Goal: Task Accomplishment & Management: Manage account settings

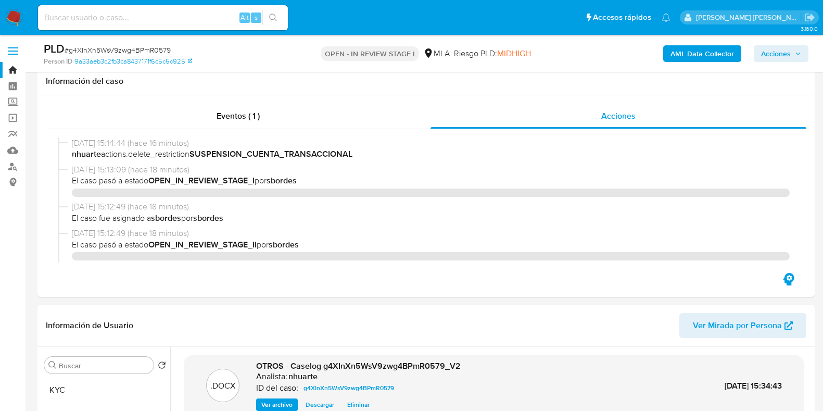
select select "10"
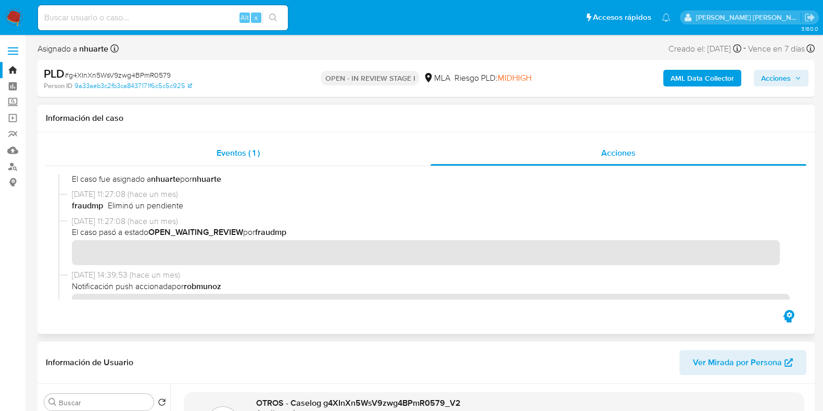
scroll to position [1237, 0]
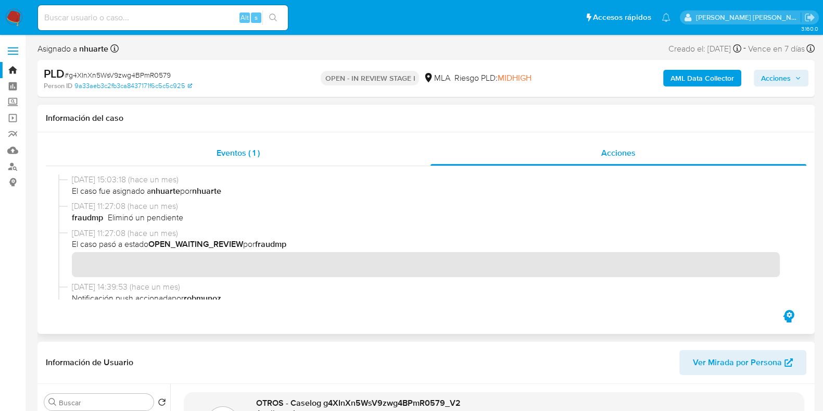
click at [253, 149] on span "Eventos ( 1 )" at bounding box center [238, 153] width 43 height 12
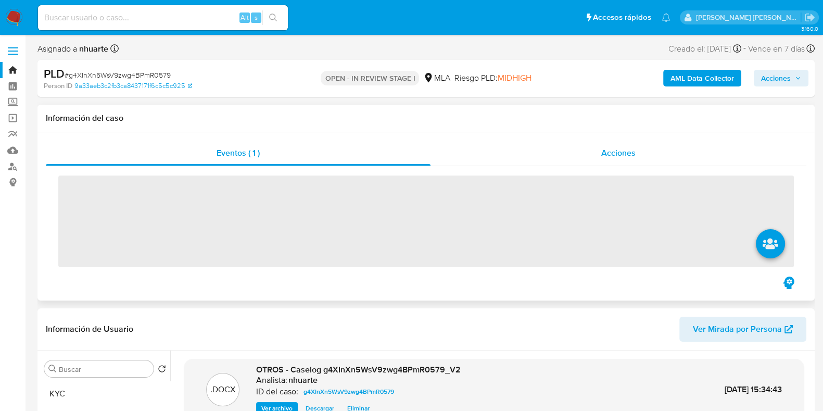
click at [641, 157] on div "Acciones" at bounding box center [619, 153] width 376 height 25
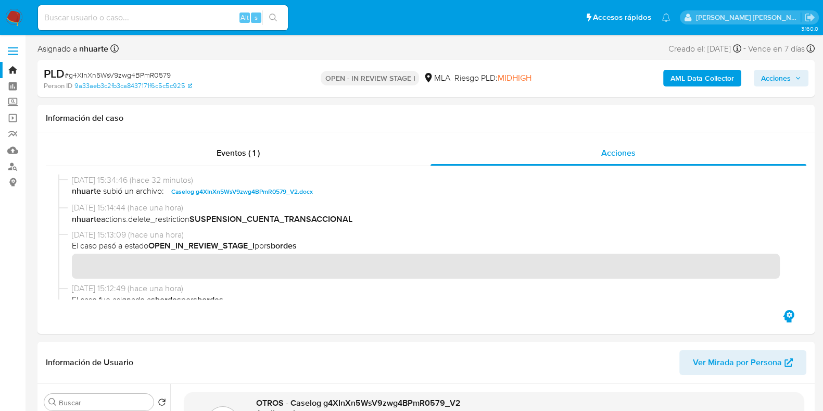
click at [767, 79] on span "Acciones" at bounding box center [776, 78] width 30 height 17
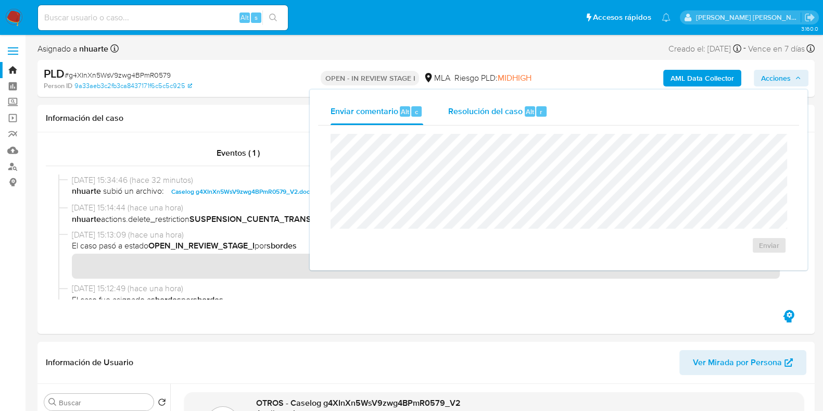
click at [466, 111] on span "Resolución del caso" at bounding box center [485, 111] width 74 height 12
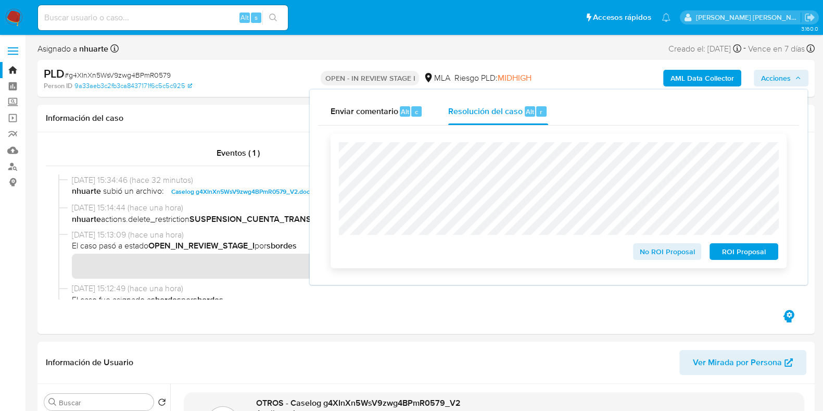
click at [650, 247] on span "No ROI Proposal" at bounding box center [668, 251] width 54 height 15
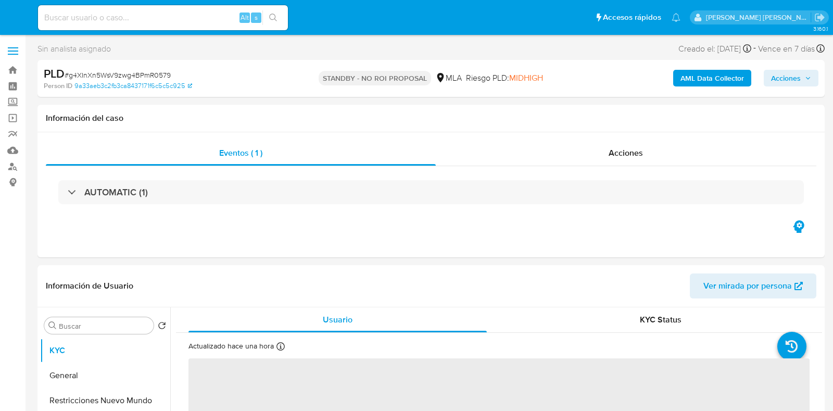
select select "10"
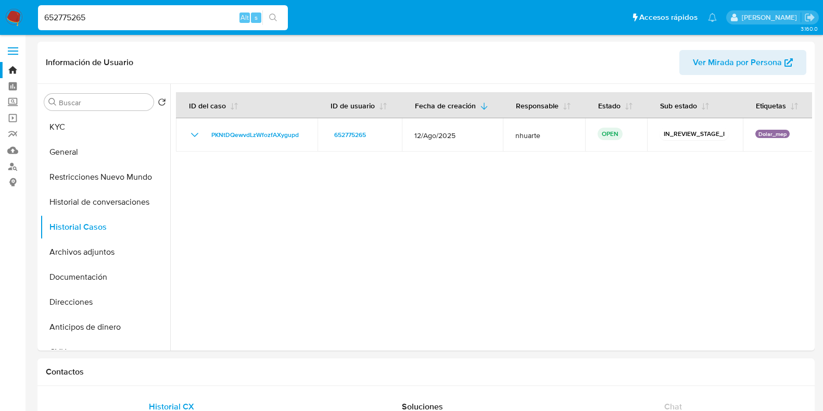
select select "10"
click at [22, 22] on nav "Pausado Ver notificaciones 652775265 Alt s Accesos rápidos Presiona las siguien…" at bounding box center [411, 17] width 823 height 35
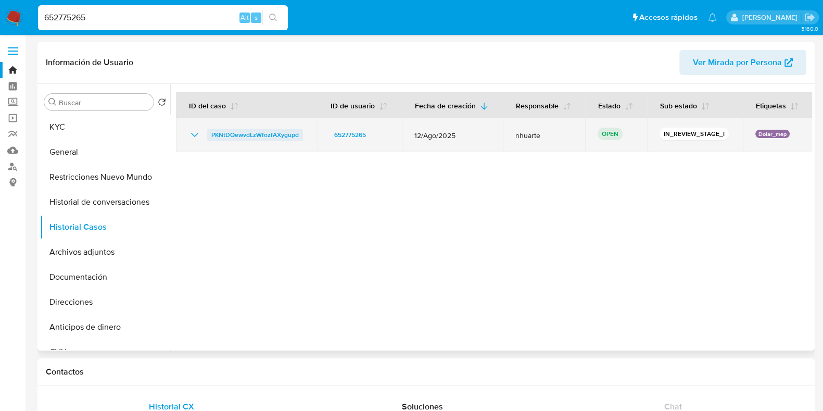
click at [269, 135] on span "PKNtDQewvdLzWfozfAXygupd" at bounding box center [254, 135] width 87 height 12
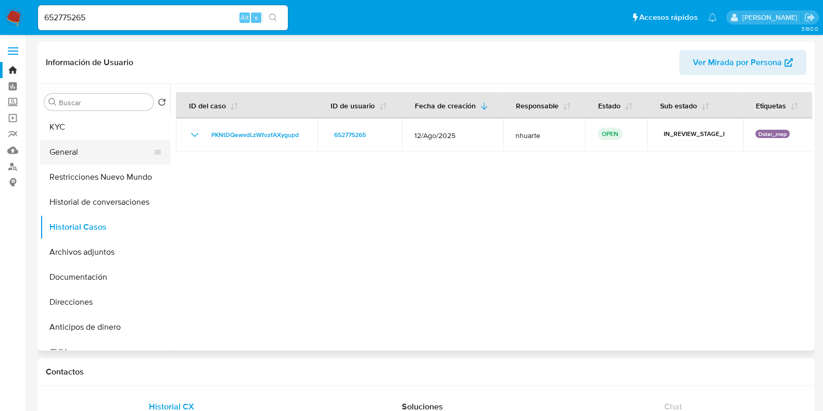
click at [109, 145] on button "General" at bounding box center [101, 152] width 122 height 25
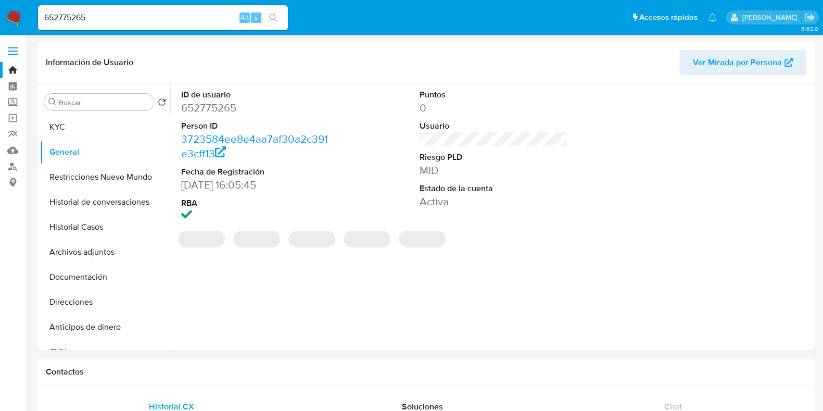
click at [226, 105] on dd "652775265" at bounding box center [255, 108] width 149 height 15
copy dd "652775265"
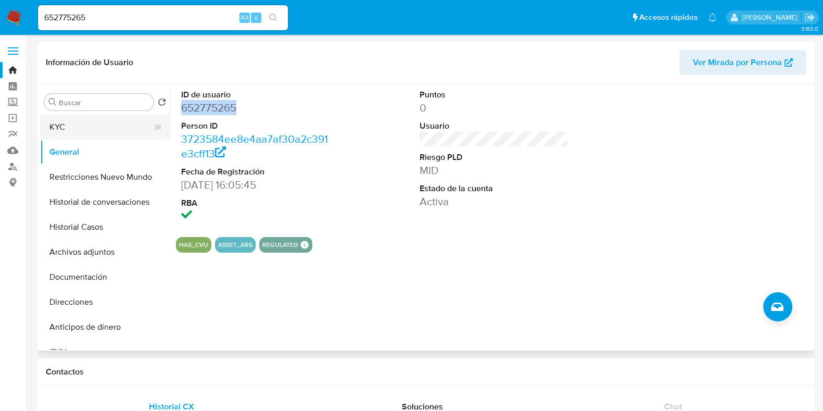
click at [77, 131] on button "KYC" at bounding box center [101, 127] width 122 height 25
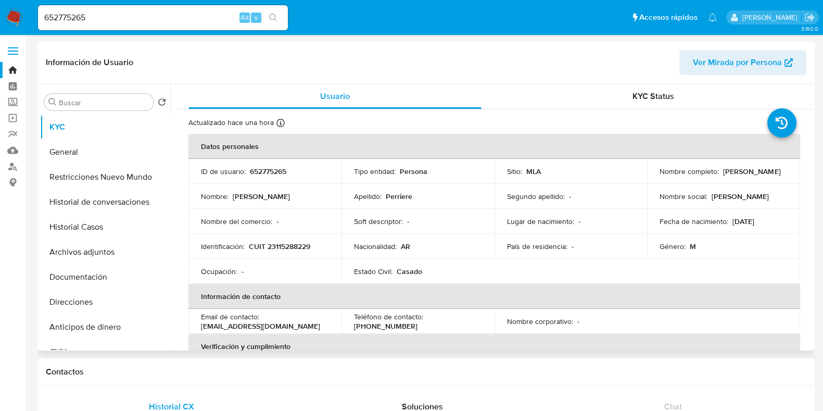
drag, startPoint x: 658, startPoint y: 176, endPoint x: 733, endPoint y: 178, distance: 75.0
click at [733, 176] on div "Nombre completo : Gustavo Luis Perriere" at bounding box center [724, 171] width 128 height 9
copy p "[PERSON_NAME]"
click at [286, 245] on p "CUIT 23115288229" at bounding box center [279, 246] width 61 height 9
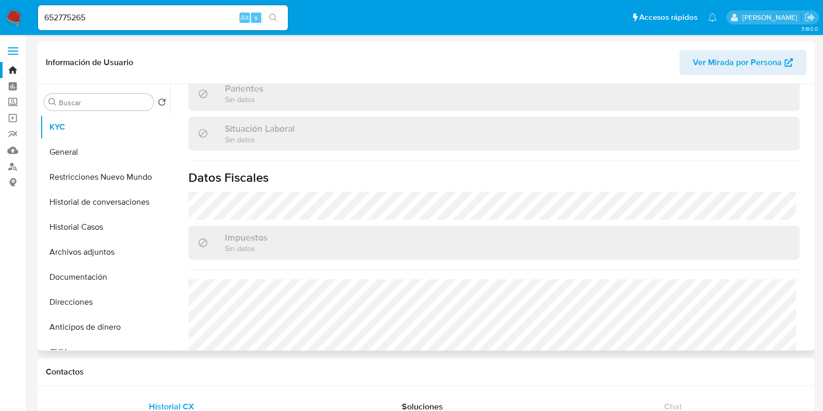
scroll to position [557, 0]
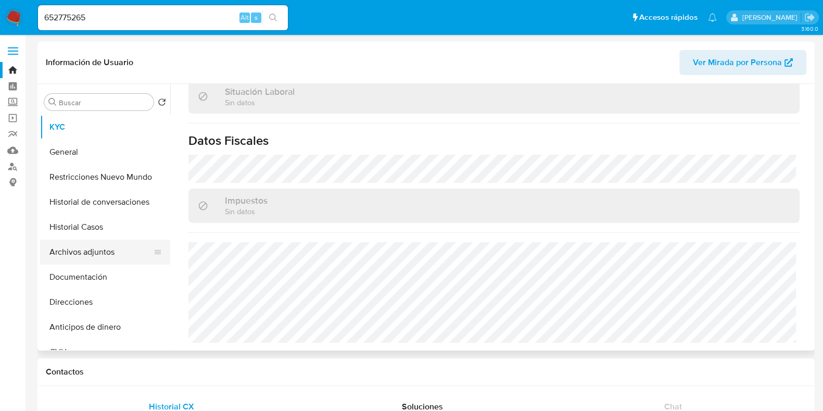
drag, startPoint x: 102, startPoint y: 273, endPoint x: 151, endPoint y: 242, distance: 58.1
click at [104, 273] on button "Documentación" at bounding box center [105, 277] width 130 height 25
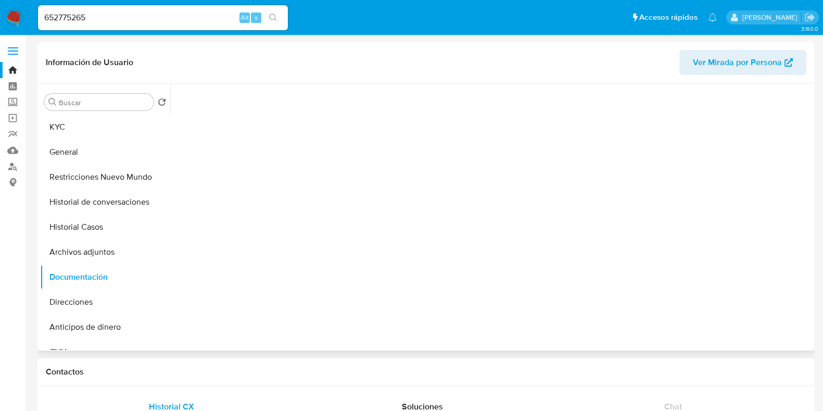
scroll to position [0, 0]
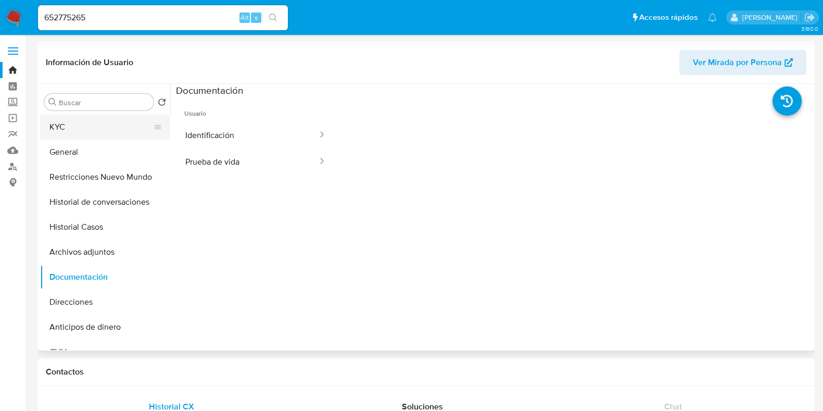
click at [91, 124] on button "KYC" at bounding box center [101, 127] width 122 height 25
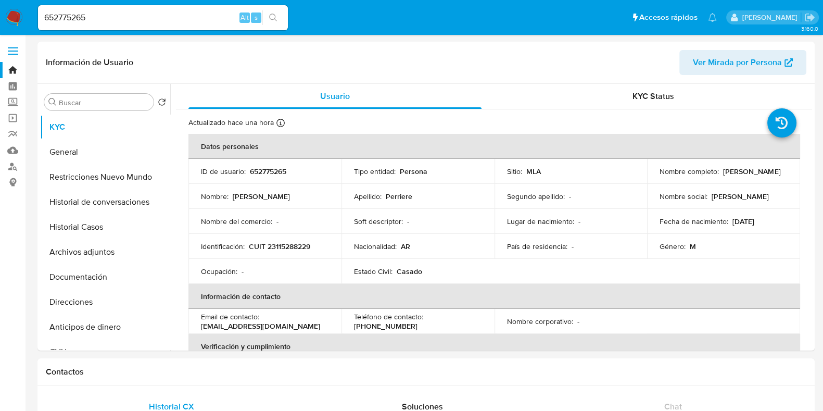
click at [280, 242] on p "CUIT 23115288229" at bounding box center [279, 246] width 61 height 9
copy p "23115288229"
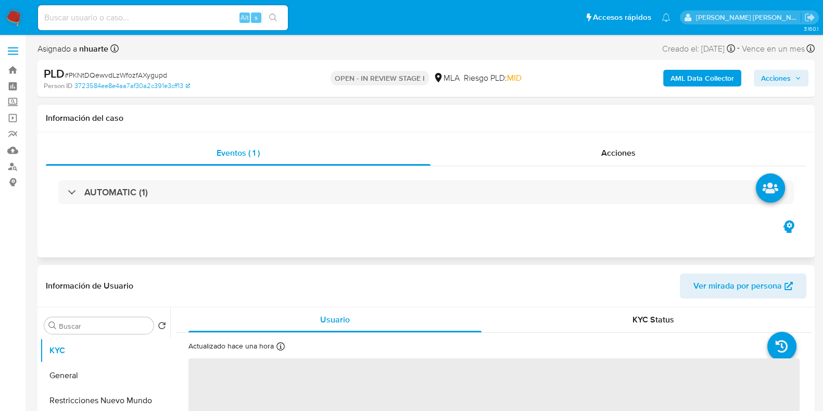
select select "10"
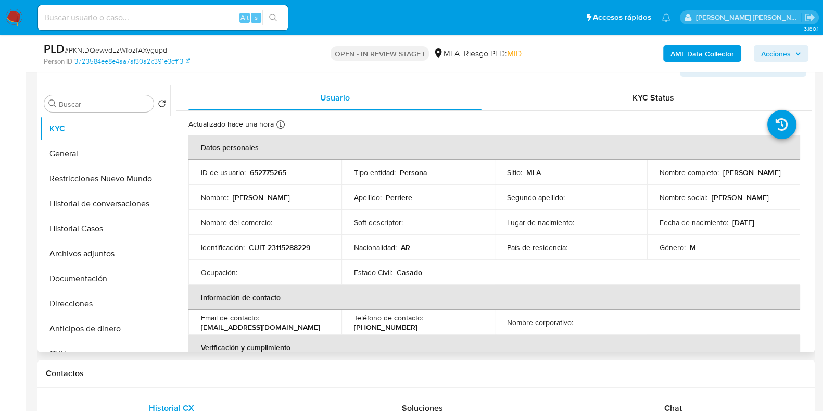
scroll to position [195, 0]
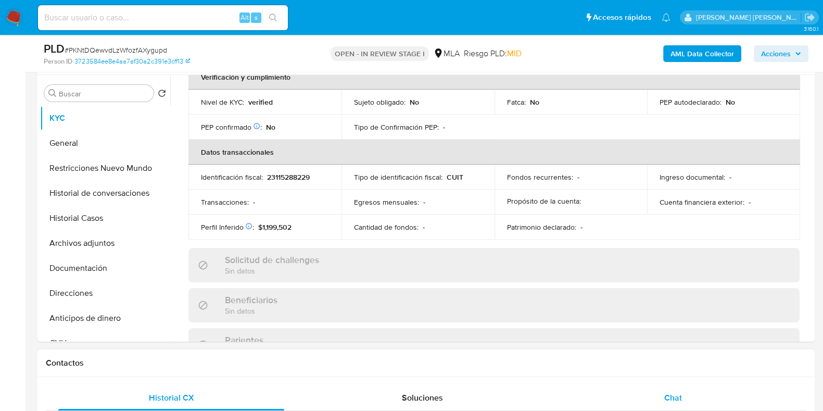
click at [674, 395] on span "Chat" at bounding box center [674, 398] width 18 height 12
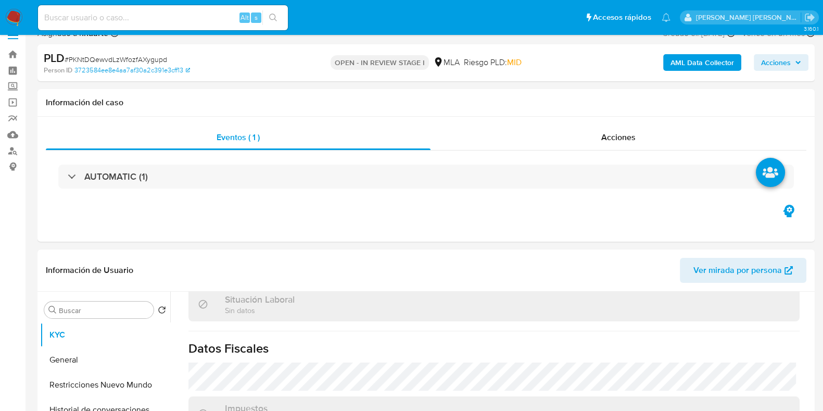
scroll to position [0, 0]
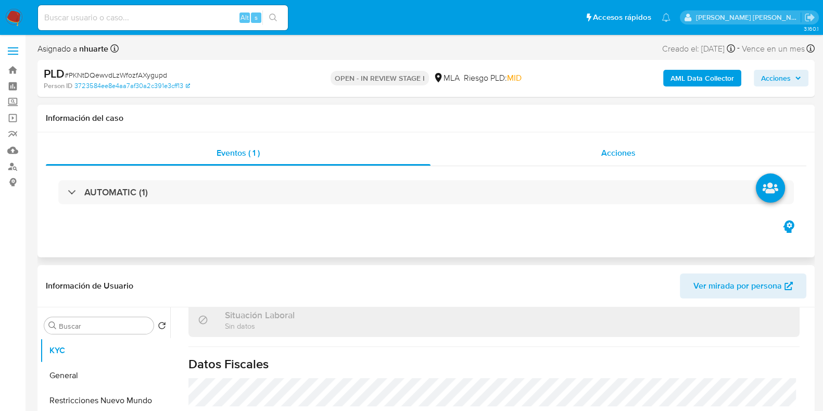
click at [635, 153] on span "Acciones" at bounding box center [619, 153] width 34 height 12
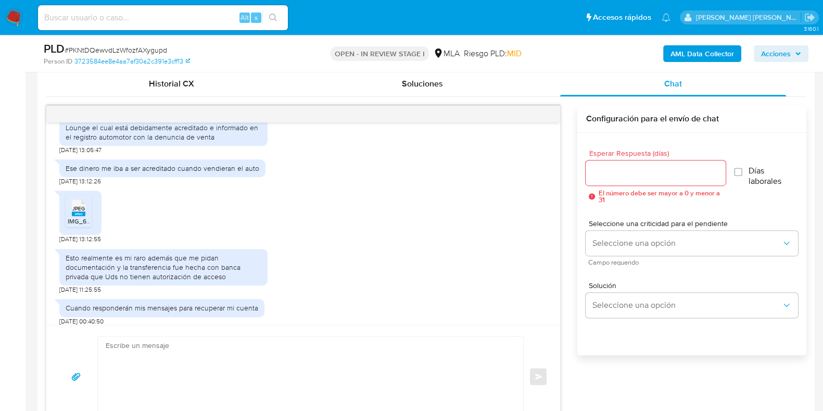
scroll to position [518, 0]
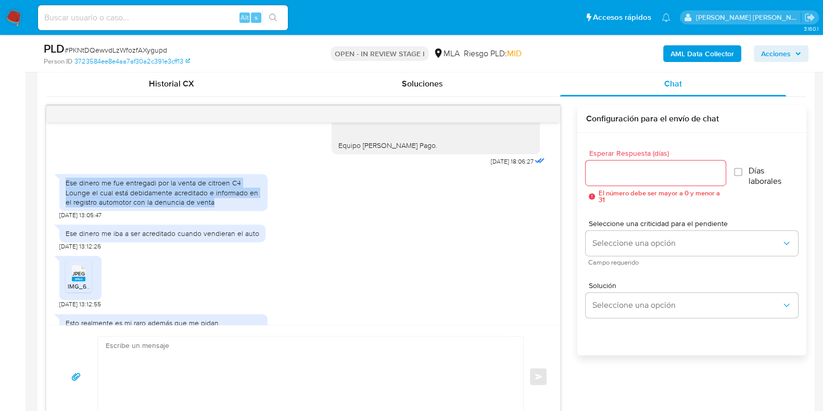
drag, startPoint x: 65, startPoint y: 181, endPoint x: 224, endPoint y: 206, distance: 160.7
click at [224, 206] on div "Ese dinero me fue entregadi por la venta de citroen C4 Lounge el cual está debi…" at bounding box center [163, 192] width 208 height 37
copy div "Ese dinero me fue entregadi por la venta de citroen C4 Lounge el cual está debi…"
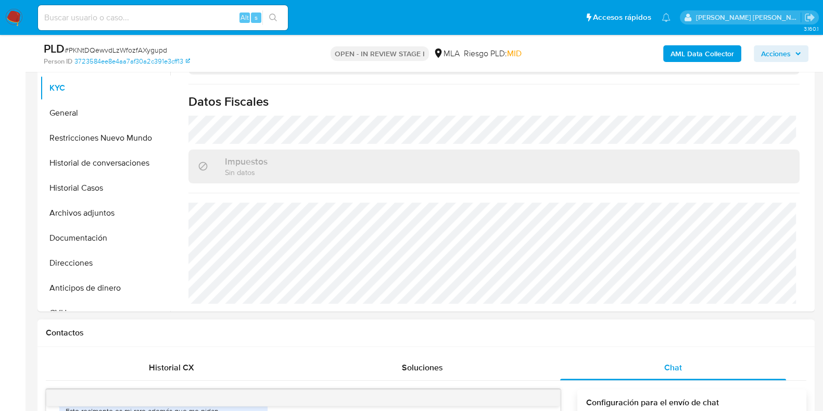
scroll to position [260, 0]
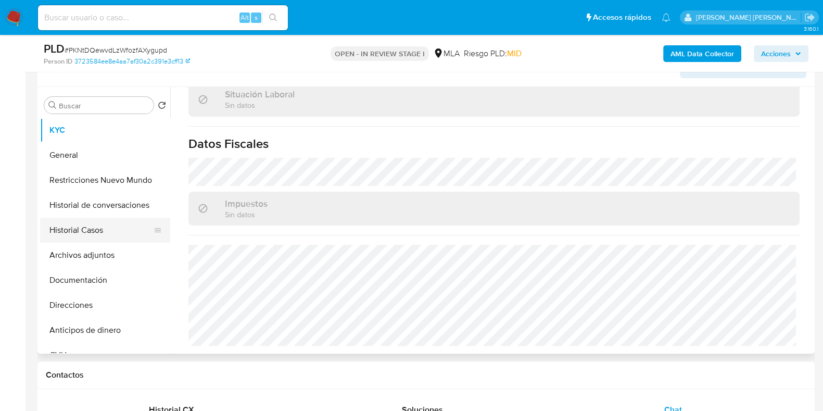
click at [86, 225] on button "Historial Casos" at bounding box center [101, 230] width 122 height 25
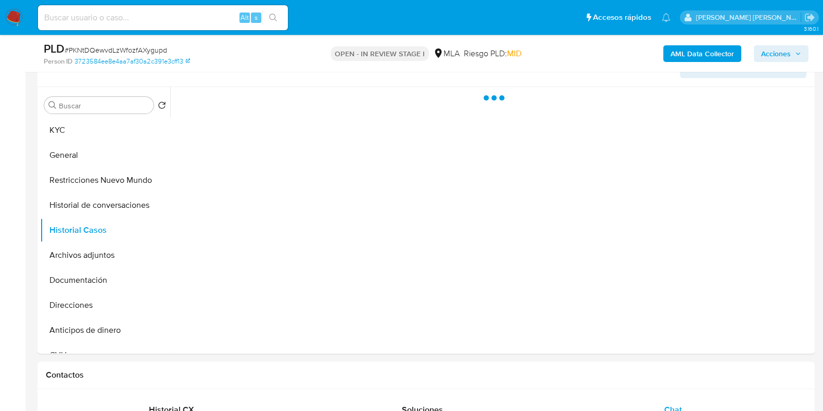
scroll to position [0, 0]
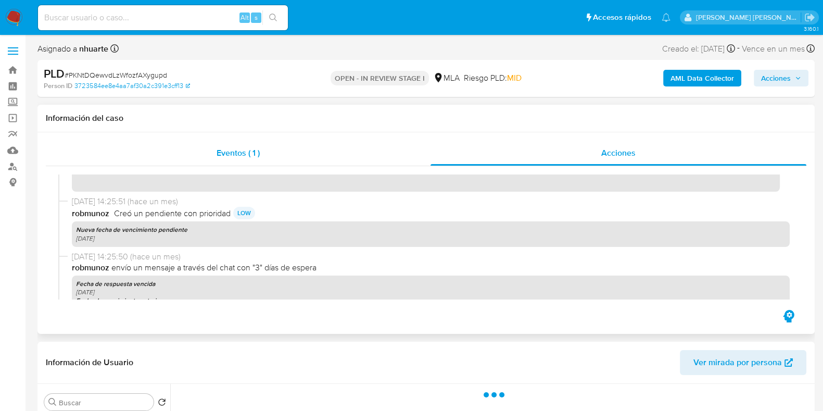
click at [219, 156] on span "Eventos ( 1 )" at bounding box center [238, 153] width 43 height 12
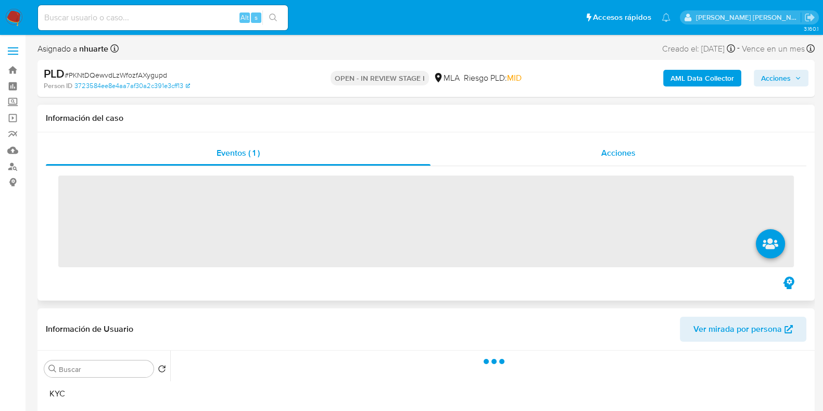
click at [628, 149] on span "Acciones" at bounding box center [619, 153] width 34 height 12
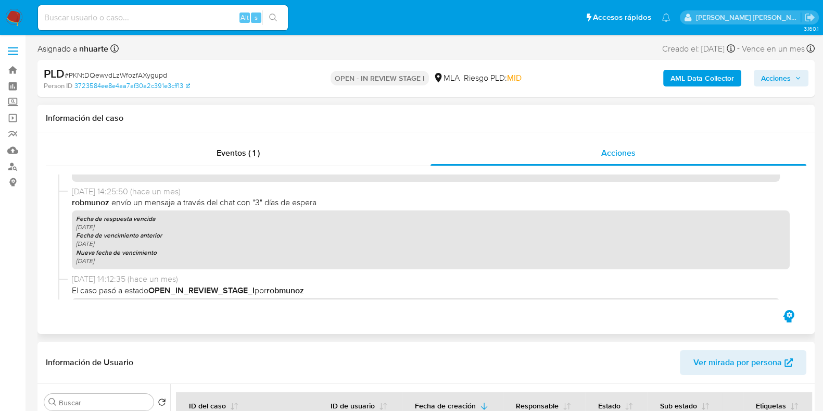
scroll to position [2073, 0]
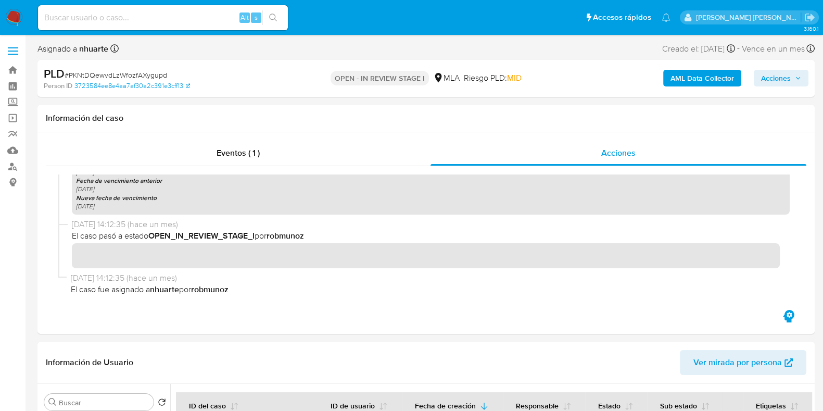
click at [693, 76] on b "AML Data Collector" at bounding box center [703, 78] width 64 height 17
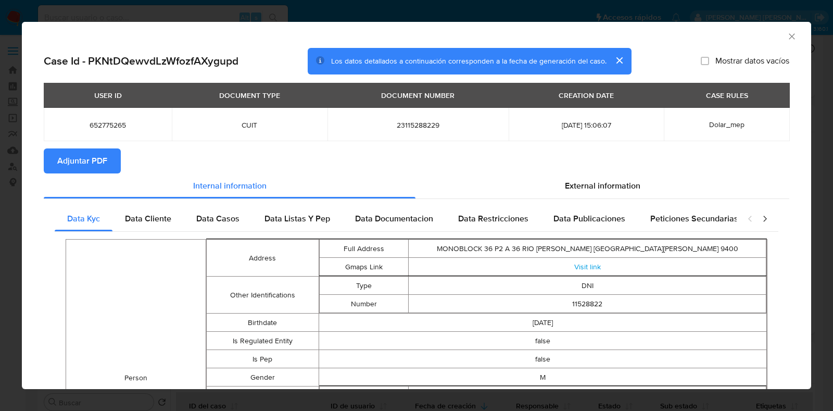
click at [787, 35] on icon "Cerrar ventana" at bounding box center [792, 36] width 10 height 10
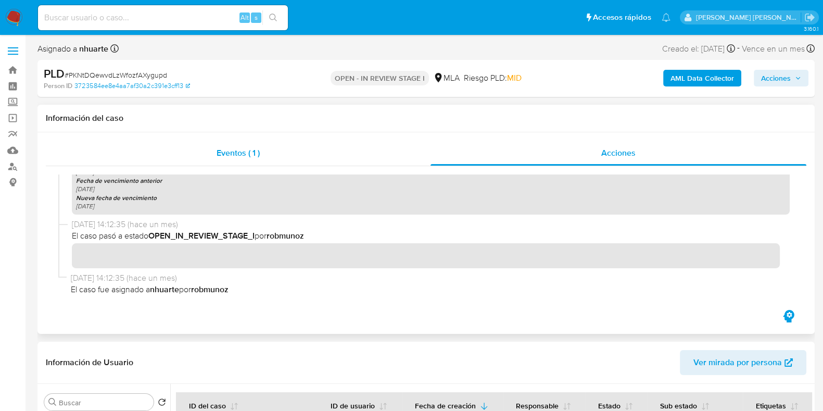
click at [224, 160] on div "Eventos ( 1 )" at bounding box center [238, 153] width 385 height 25
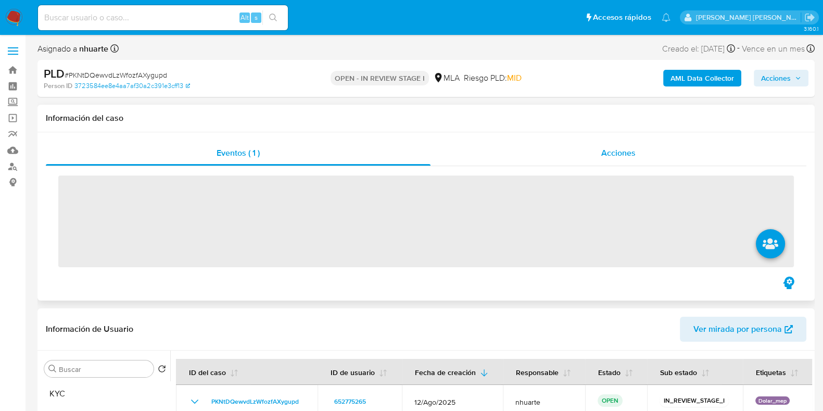
click at [625, 149] on span "Acciones" at bounding box center [619, 153] width 34 height 12
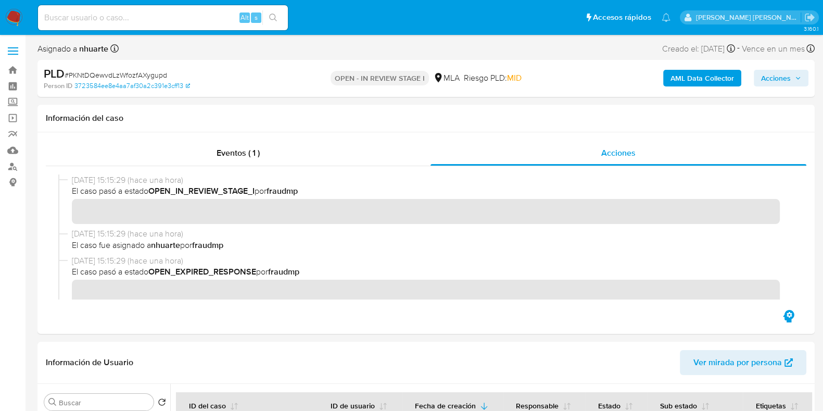
click at [704, 77] on b "AML Data Collector" at bounding box center [703, 78] width 64 height 17
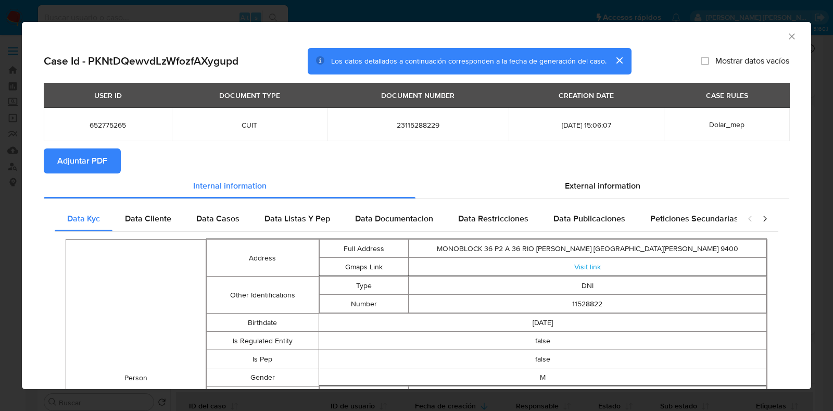
click at [100, 166] on span "Adjuntar PDF" at bounding box center [82, 160] width 50 height 23
click at [787, 40] on icon "Cerrar ventana" at bounding box center [792, 36] width 10 height 10
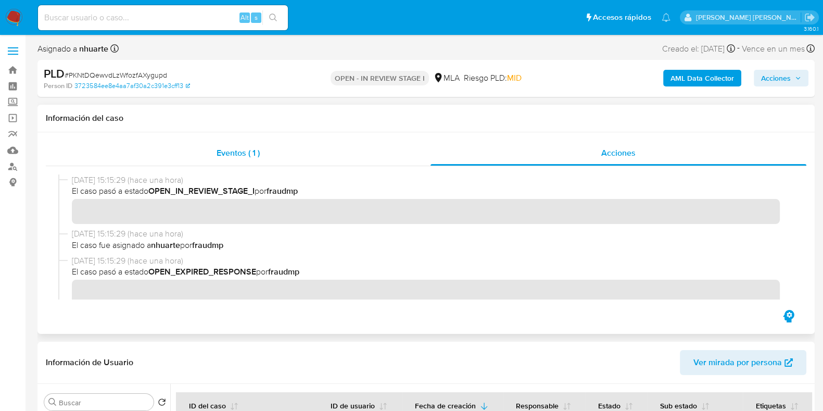
click at [262, 149] on div "Eventos ( 1 )" at bounding box center [238, 153] width 385 height 25
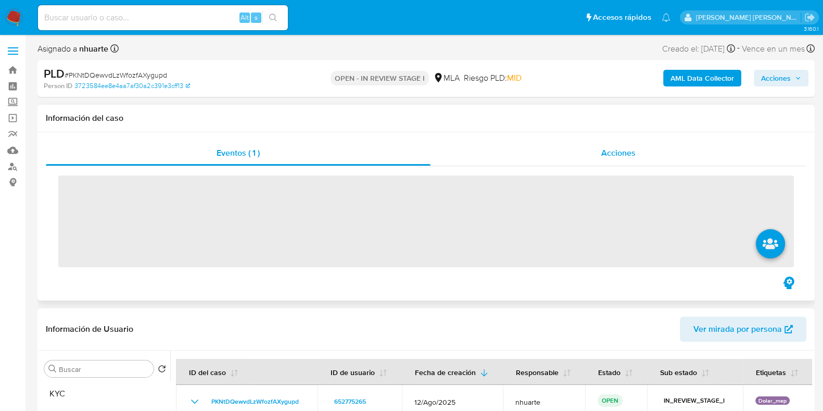
click at [655, 149] on div "Acciones" at bounding box center [619, 153] width 376 height 25
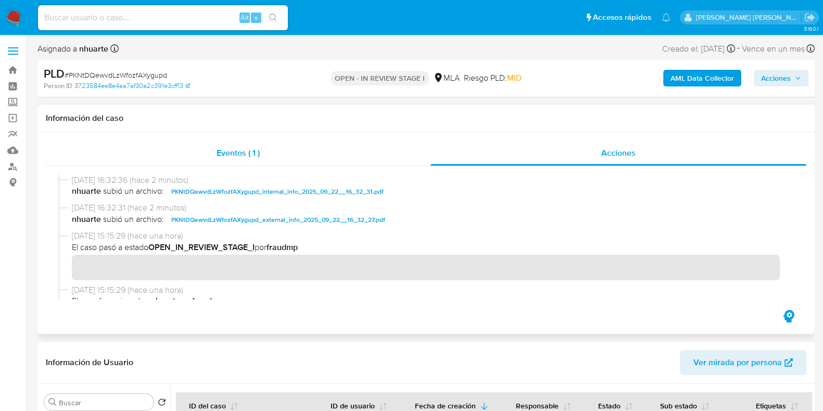
click at [252, 147] on span "Eventos ( 1 )" at bounding box center [238, 153] width 43 height 12
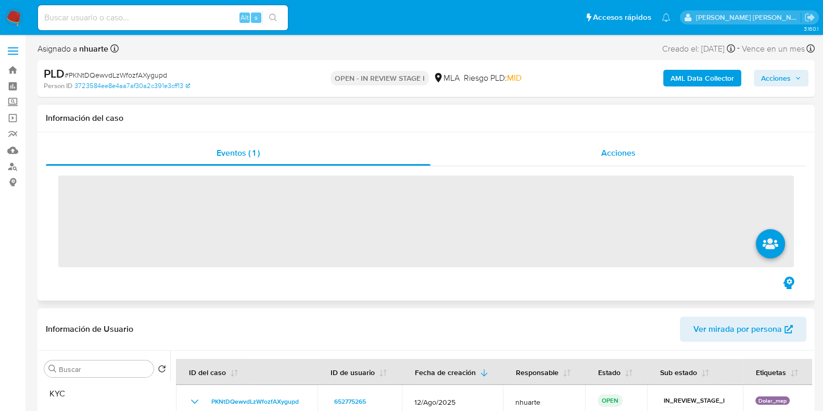
click at [622, 147] on span "Acciones" at bounding box center [619, 153] width 34 height 12
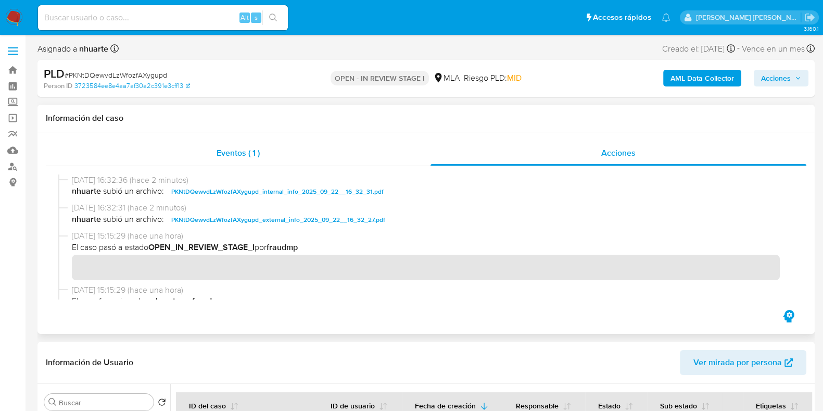
click at [231, 146] on div "Eventos ( 1 )" at bounding box center [238, 153] width 385 height 25
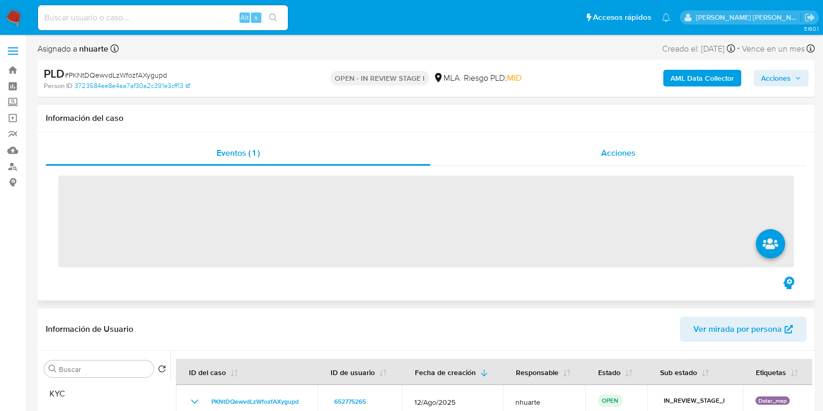
drag, startPoint x: 615, startPoint y: 147, endPoint x: 591, endPoint y: 157, distance: 25.4
click at [615, 147] on span "Acciones" at bounding box center [619, 153] width 34 height 12
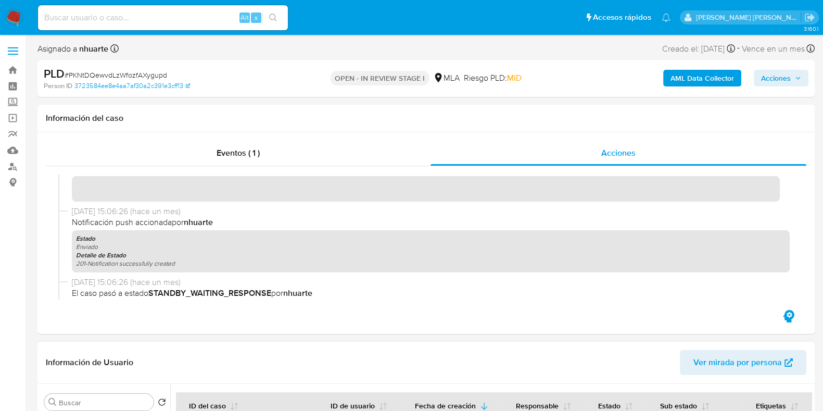
scroll to position [195, 0]
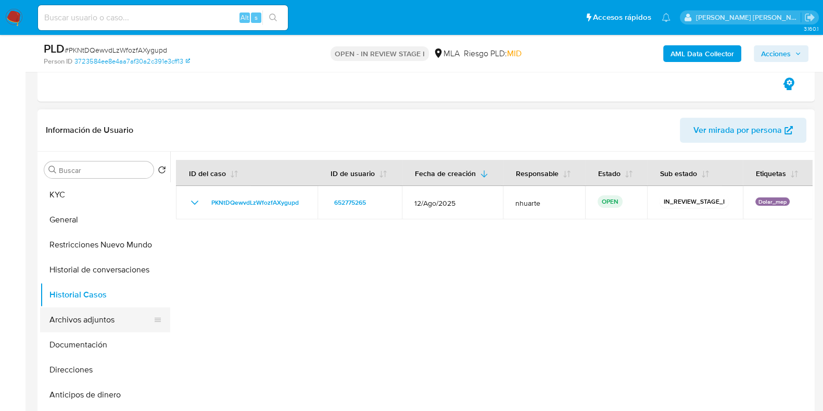
click at [112, 319] on button "Archivos adjuntos" at bounding box center [101, 319] width 122 height 25
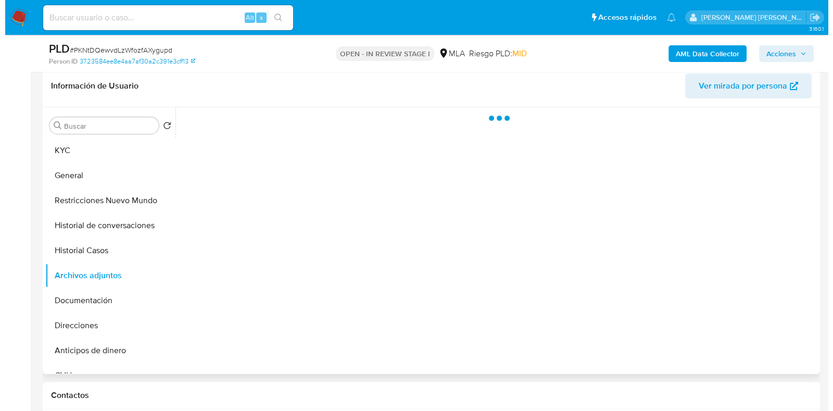
scroll to position [260, 0]
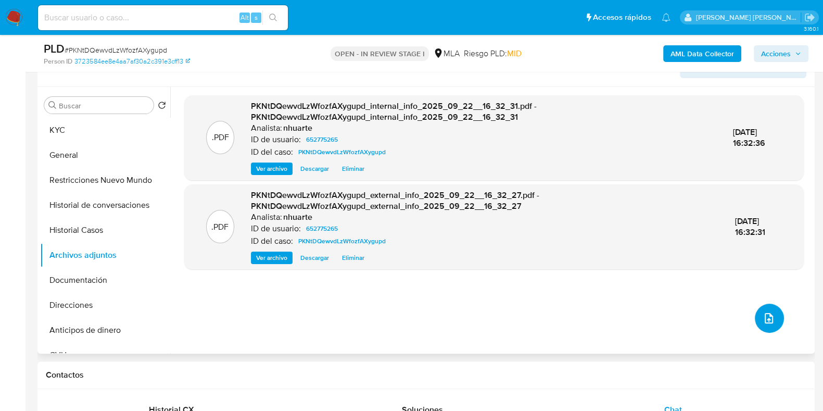
click at [765, 318] on icon "upload-file" at bounding box center [769, 318] width 8 height 10
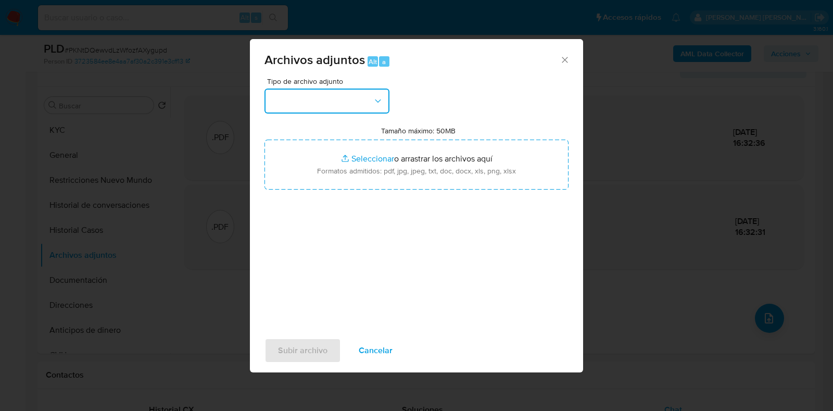
click at [387, 105] on button "button" at bounding box center [327, 101] width 125 height 25
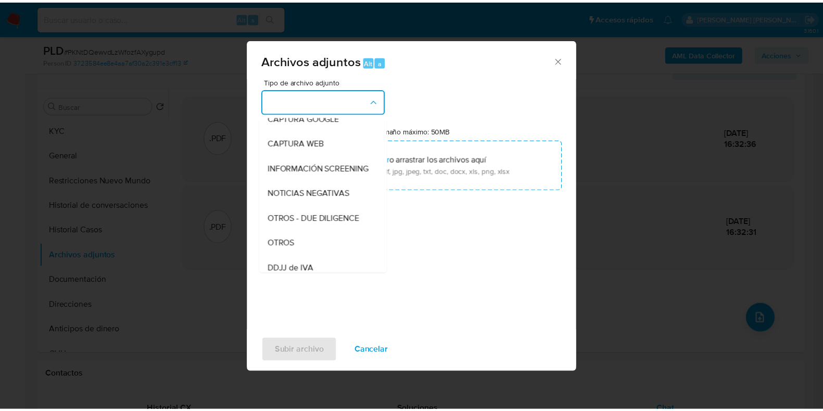
scroll to position [107, 0]
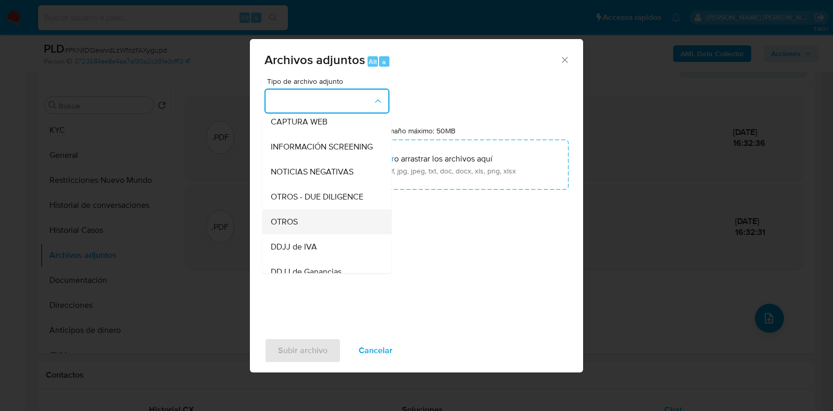
click at [333, 234] on div "OTROS" at bounding box center [324, 221] width 106 height 25
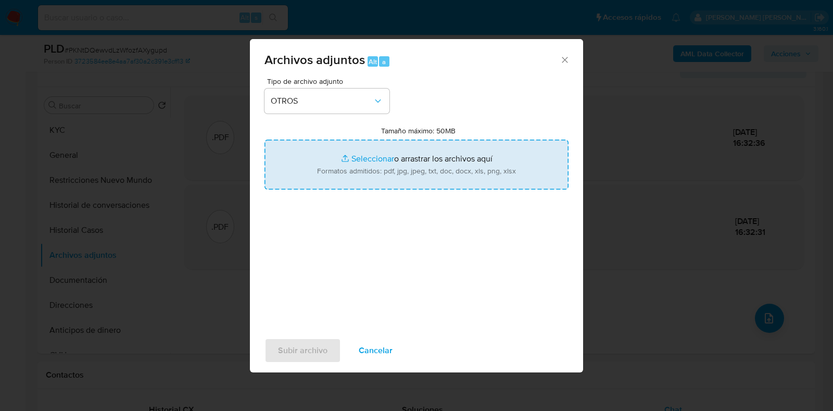
type input "C:\fakepath\652775265_6c128e84-4117-443e-a088-16540ebd042c.jpeg"
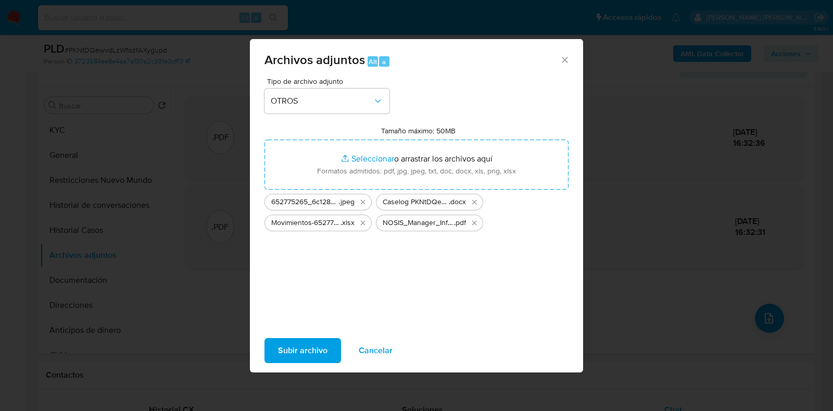
click at [309, 349] on span "Subir archivo" at bounding box center [302, 350] width 49 height 23
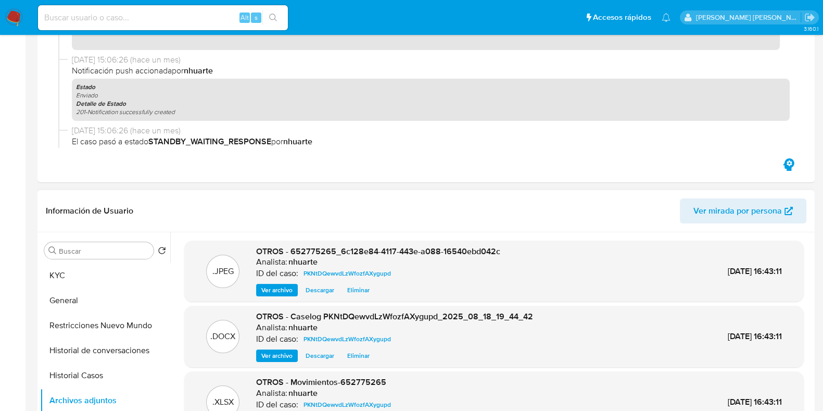
scroll to position [0, 0]
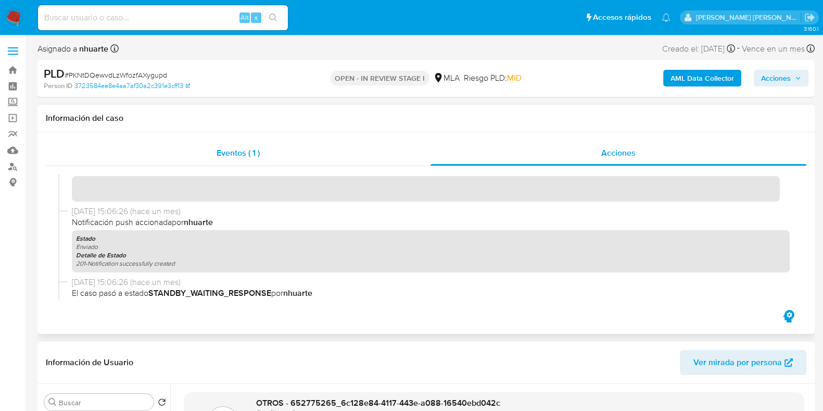
click at [244, 159] on div "Eventos ( 1 )" at bounding box center [238, 153] width 385 height 25
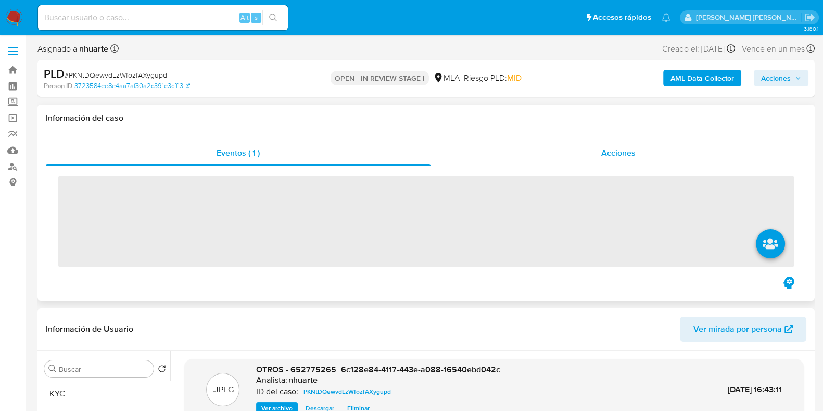
click at [633, 149] on span "Acciones" at bounding box center [619, 153] width 34 height 12
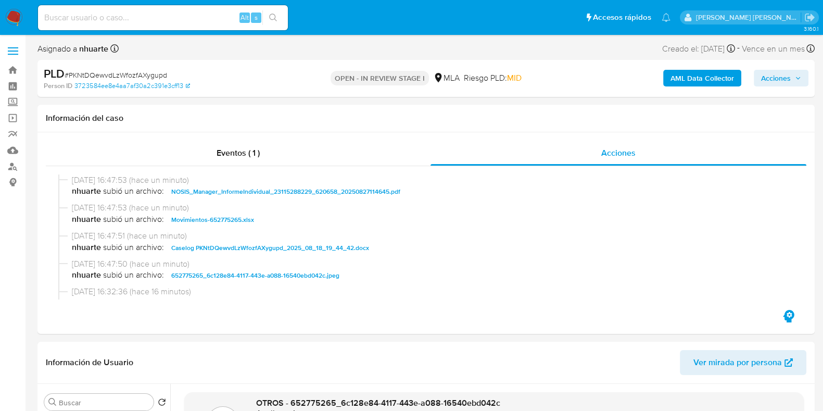
click at [776, 79] on span "Acciones" at bounding box center [776, 78] width 30 height 17
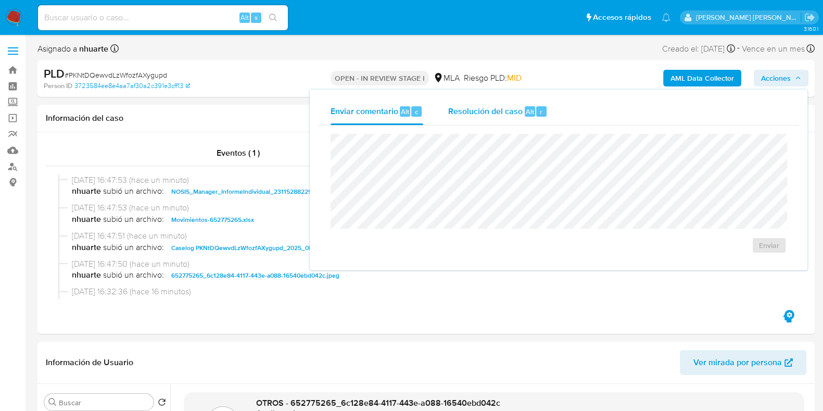
click at [536, 107] on div "r" at bounding box center [541, 111] width 10 height 10
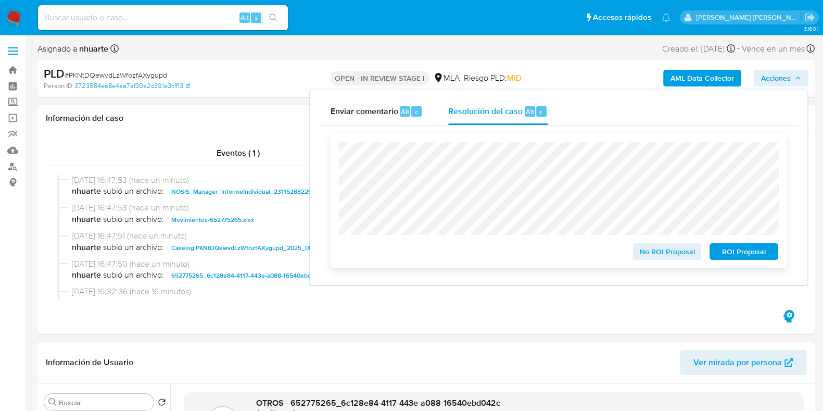
click at [659, 257] on span "No ROI Proposal" at bounding box center [668, 251] width 54 height 15
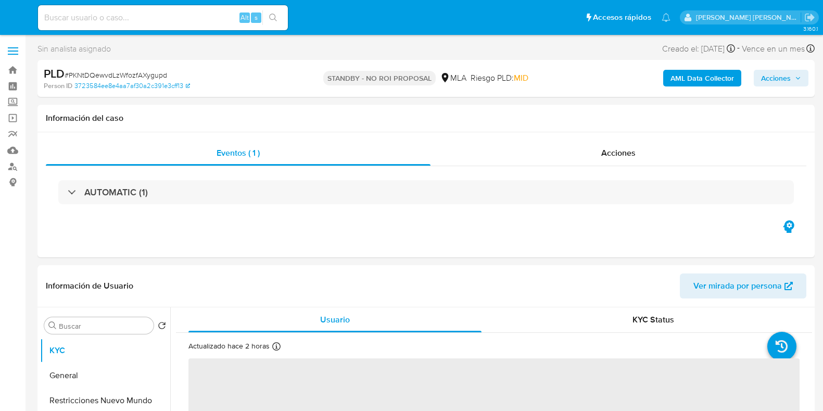
select select "10"
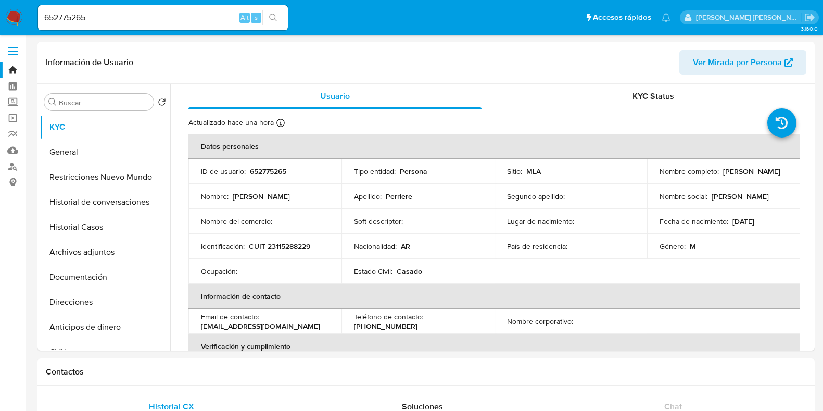
select select "10"
drag, startPoint x: 0, startPoint y: 0, endPoint x: 20, endPoint y: 17, distance: 26.3
click at [20, 17] on nav "Pausado Ver notificaciones 652775265 Alt s Accesos rápidos Presiona las siguien…" at bounding box center [411, 17] width 823 height 35
paste input "1255143418"
type input "1255143418"
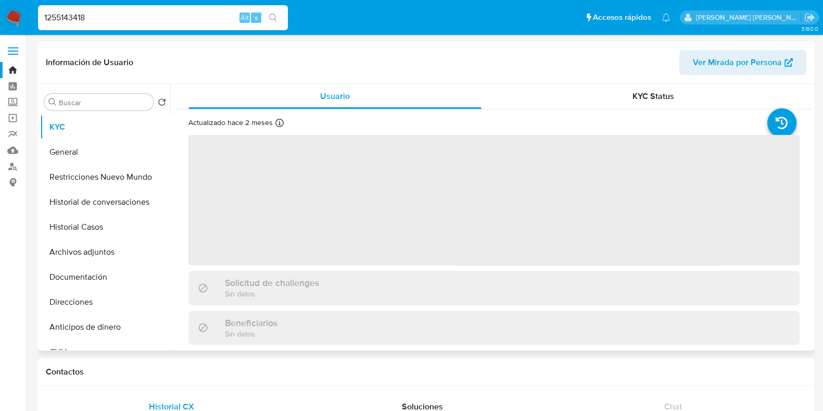
select select "10"
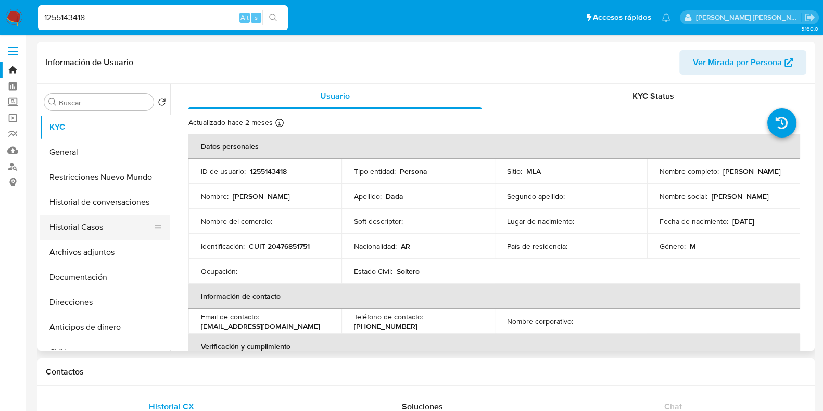
click at [103, 237] on button "Historial Casos" at bounding box center [101, 227] width 122 height 25
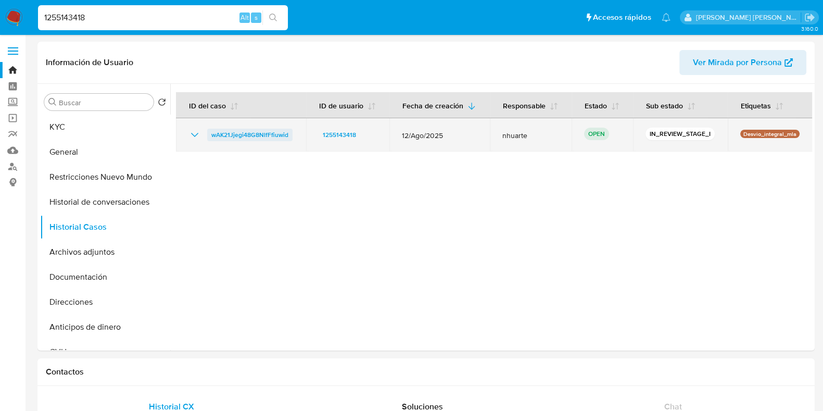
click at [259, 134] on span "wAK21Jjegi48G8NlfFfiuwid" at bounding box center [249, 135] width 77 height 12
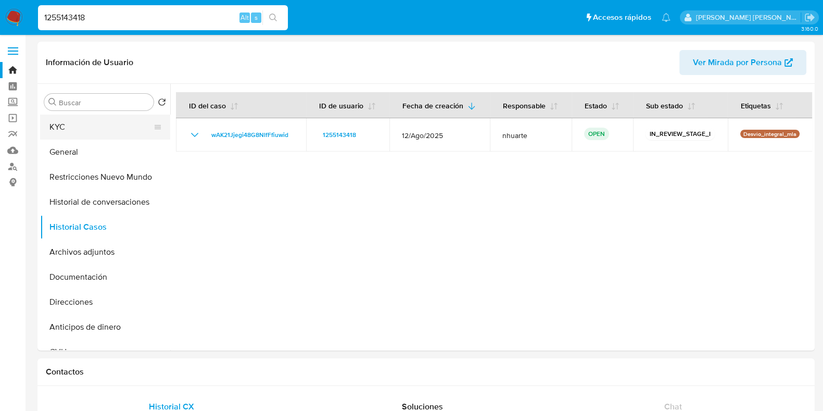
click at [74, 125] on button "KYC" at bounding box center [101, 127] width 122 height 25
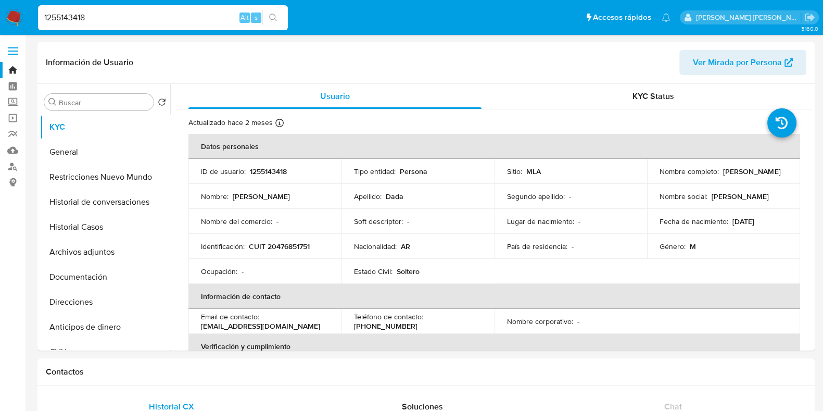
click at [287, 246] on p "CUIT 20476851751" at bounding box center [279, 246] width 61 height 9
copy p "20476851751"
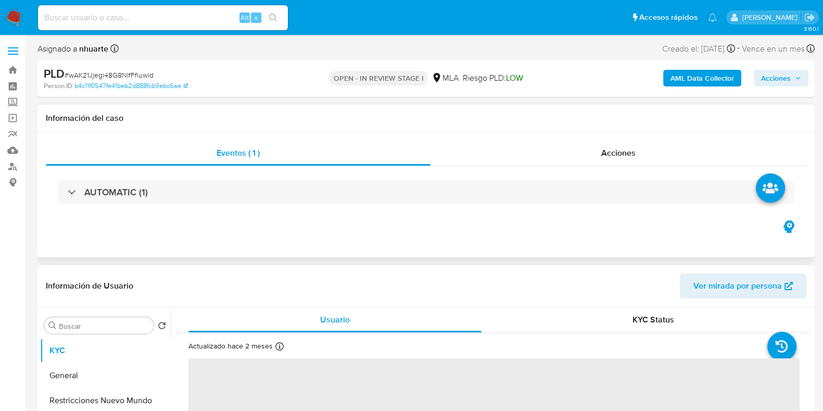
select select "10"
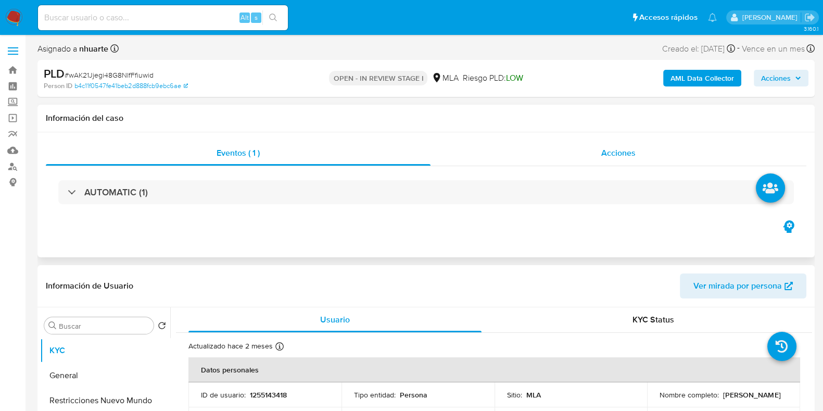
click at [607, 161] on div "Acciones" at bounding box center [619, 153] width 376 height 25
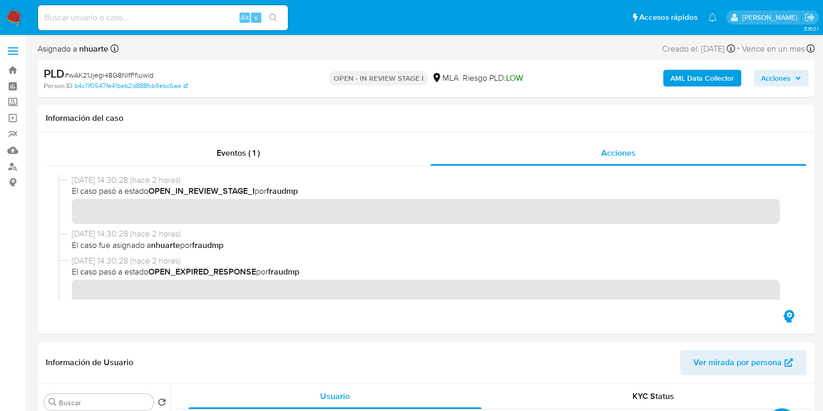
scroll to position [1187, 0]
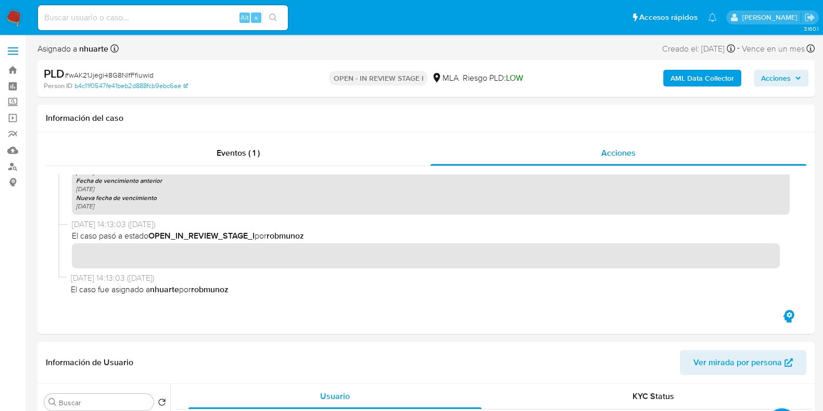
click at [708, 69] on div "AML Data Collector Acciones" at bounding box center [683, 78] width 252 height 24
click at [710, 78] on b "AML Data Collector" at bounding box center [703, 78] width 64 height 17
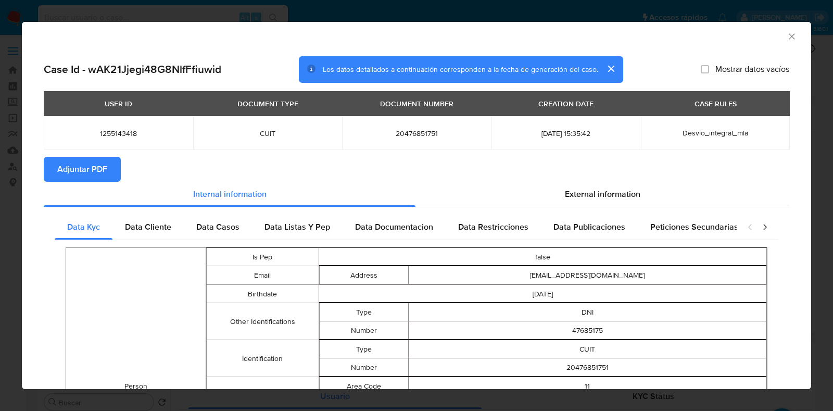
click at [107, 166] on span "Adjuntar PDF" at bounding box center [82, 169] width 50 height 23
click at [787, 37] on icon "Cerrar ventana" at bounding box center [792, 36] width 10 height 10
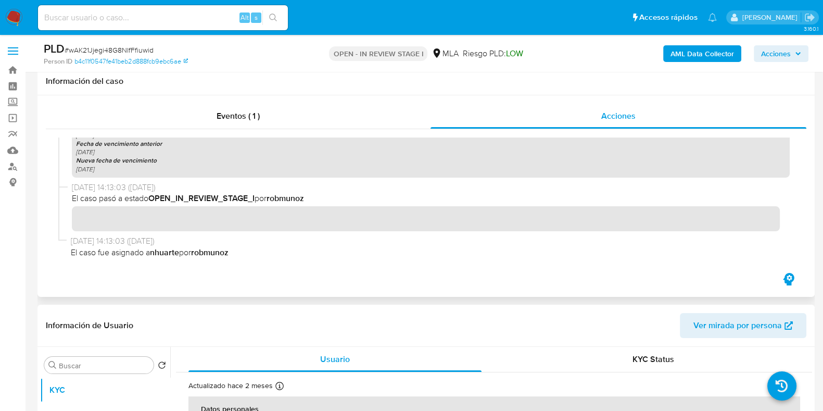
scroll to position [326, 0]
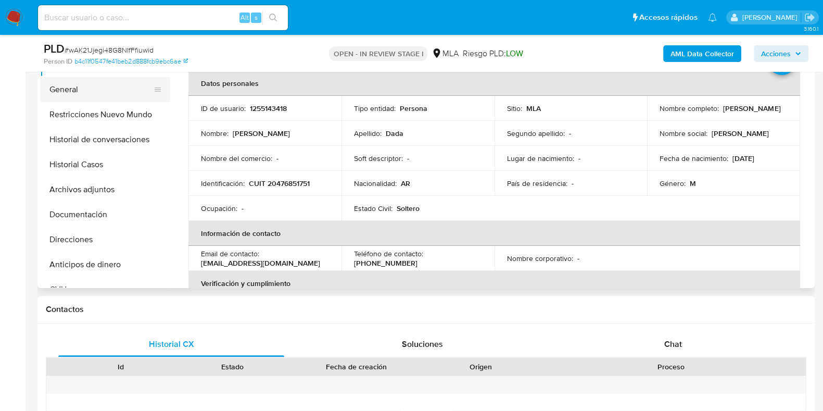
click at [106, 84] on button "General" at bounding box center [101, 89] width 122 height 25
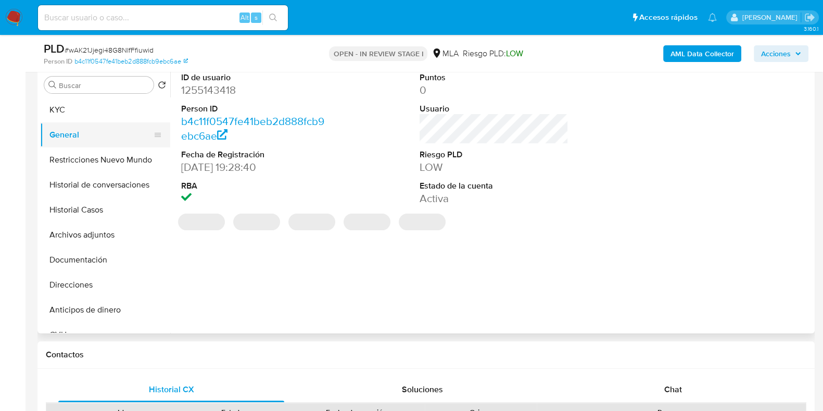
scroll to position [260, 0]
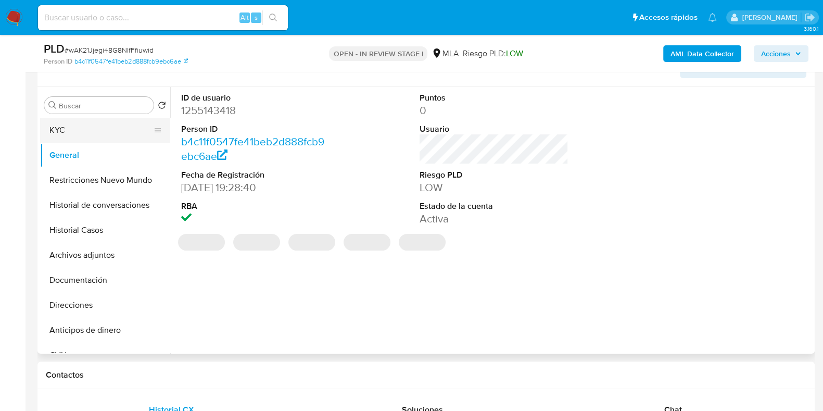
click at [93, 128] on button "KYC" at bounding box center [101, 130] width 122 height 25
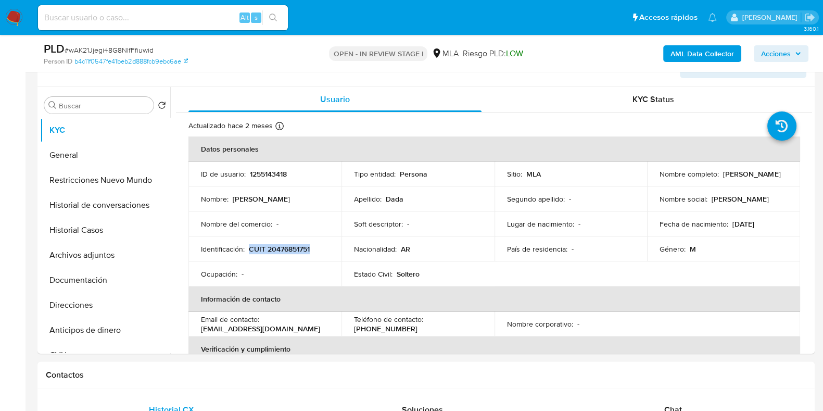
drag, startPoint x: 248, startPoint y: 248, endPoint x: 314, endPoint y: 250, distance: 65.7
click at [314, 250] on div "Identificación : CUIT 20476851751" at bounding box center [265, 248] width 128 height 9
copy p "CUIT 20476851751"
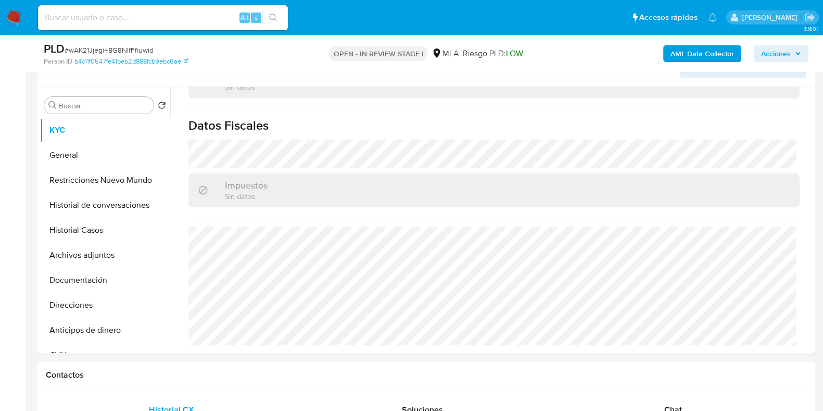
scroll to position [520, 0]
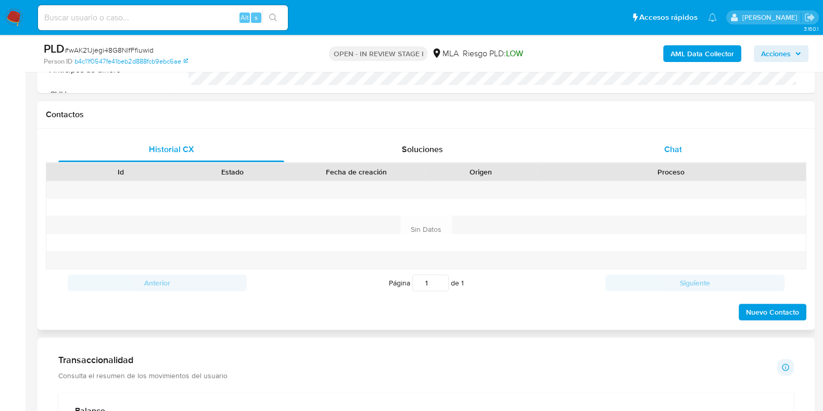
click at [671, 143] on span "Chat" at bounding box center [674, 149] width 18 height 12
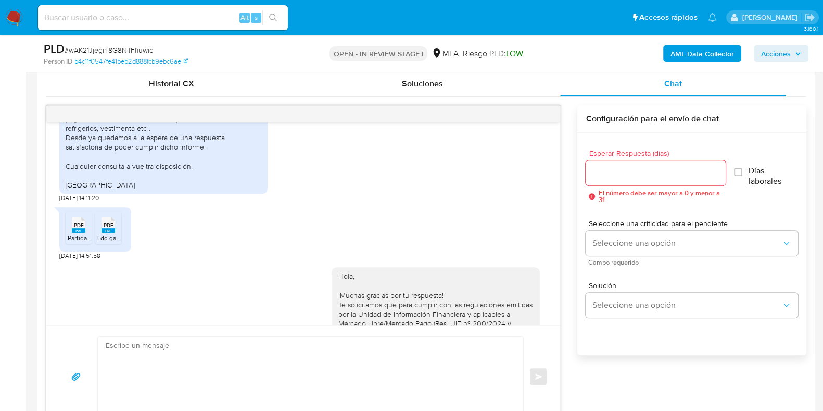
scroll to position [585, 0]
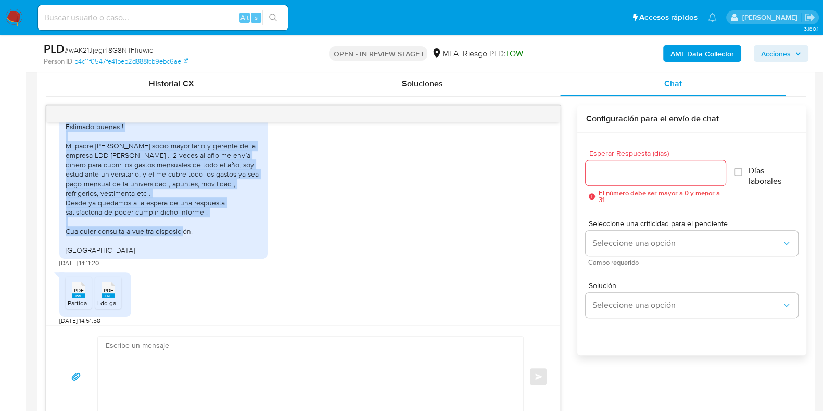
drag, startPoint x: 67, startPoint y: 145, endPoint x: 194, endPoint y: 252, distance: 166.7
click at [194, 252] on div "Estimado buenas ! Mi padre Damian Dada socio mayoritario y gerente de la empres…" at bounding box center [164, 188] width 196 height 133
copy div "Estimado buenas ! Mi padre Damian Dada socio mayoritario y gerente de la empres…"
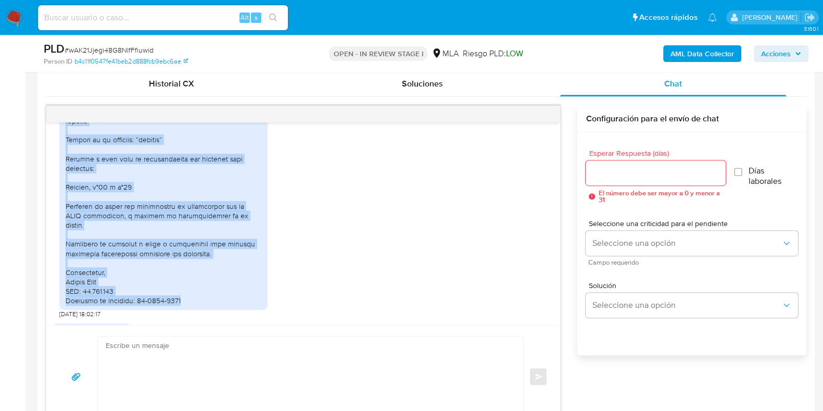
scroll to position [1266, 0]
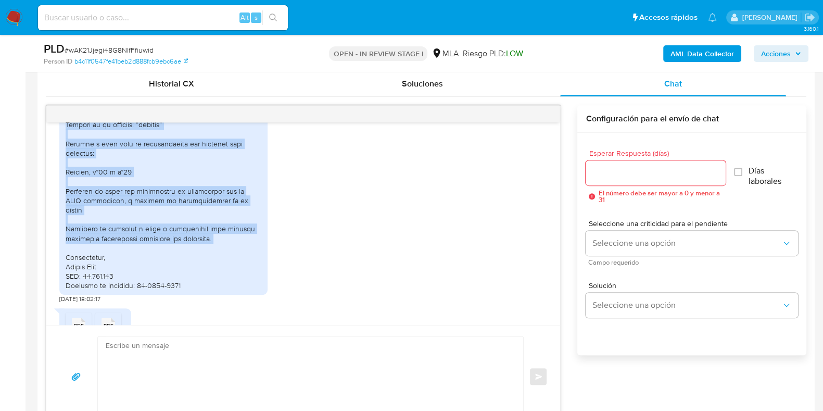
drag, startPoint x: 64, startPoint y: 184, endPoint x: 226, endPoint y: 254, distance: 176.4
click at [226, 254] on div at bounding box center [163, 100] width 208 height 387
copy div "A la atención de Mercado Pago S.A. Ref.: Justificación de relación con CUIT 27-…"
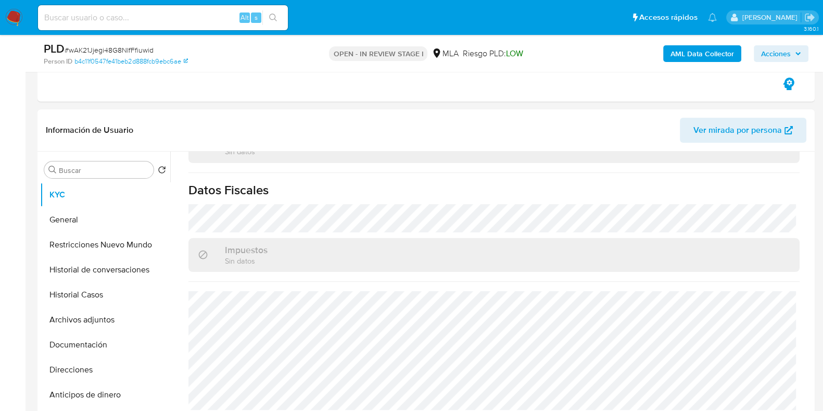
scroll to position [0, 0]
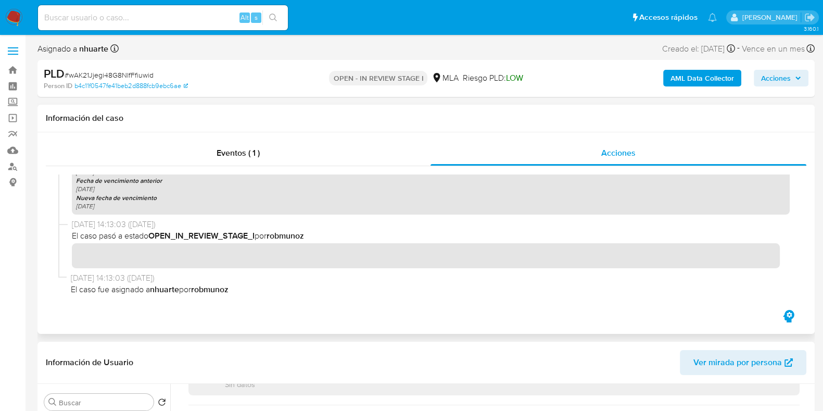
drag, startPoint x: 250, startPoint y: 159, endPoint x: 636, endPoint y: 130, distance: 387.0
click at [250, 159] on span "Eventos ( 1 )" at bounding box center [238, 153] width 43 height 12
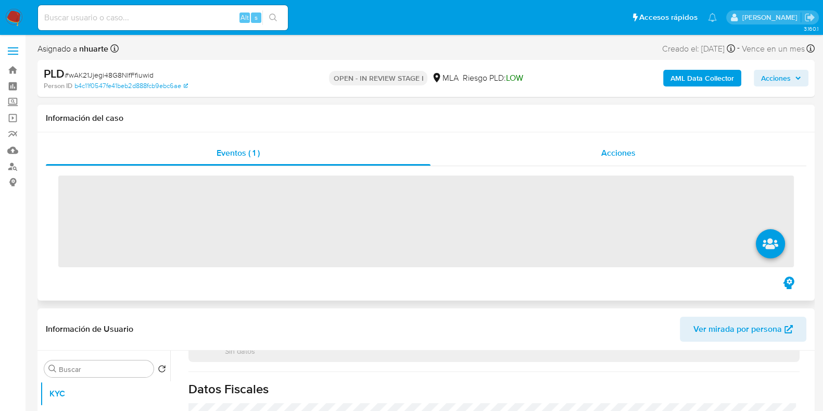
click at [604, 158] on span "Acciones" at bounding box center [619, 153] width 34 height 12
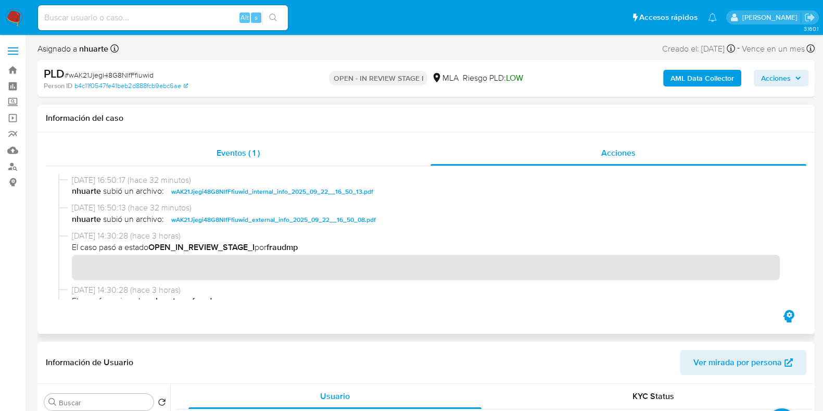
click at [246, 154] on span "Eventos ( 1 )" at bounding box center [238, 153] width 43 height 12
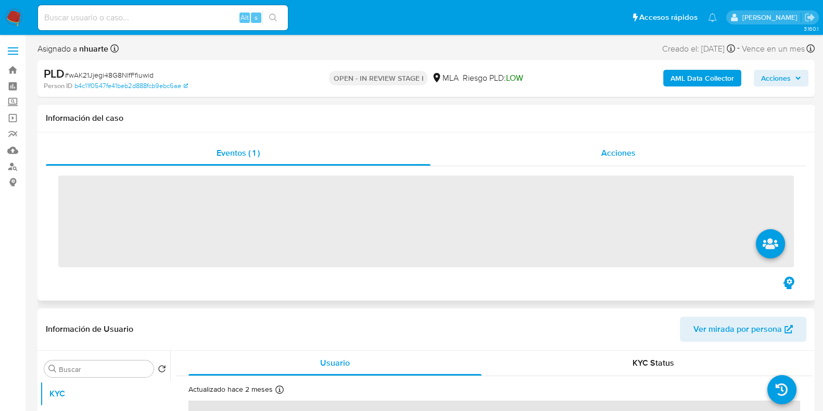
click at [606, 147] on span "Acciones" at bounding box center [619, 153] width 34 height 12
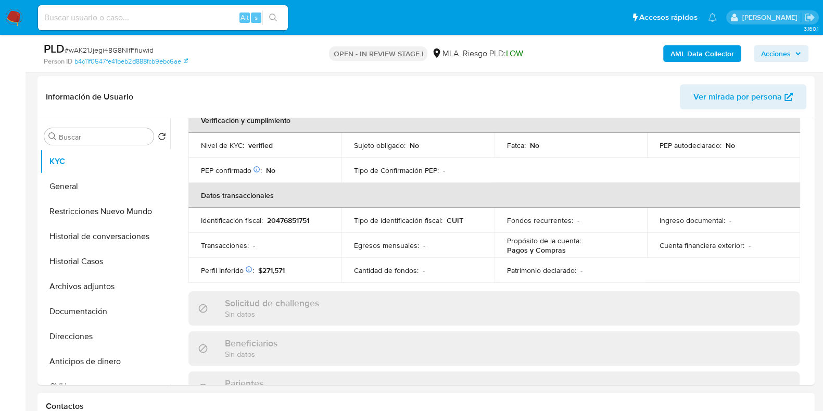
scroll to position [326, 0]
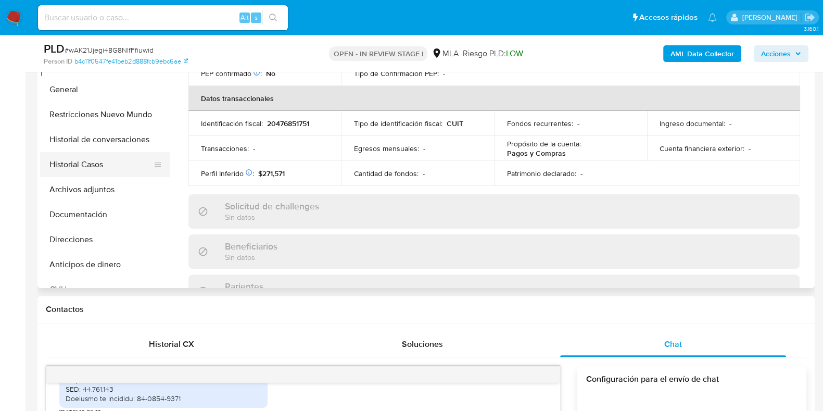
click at [142, 162] on button "Historial Casos" at bounding box center [101, 164] width 122 height 25
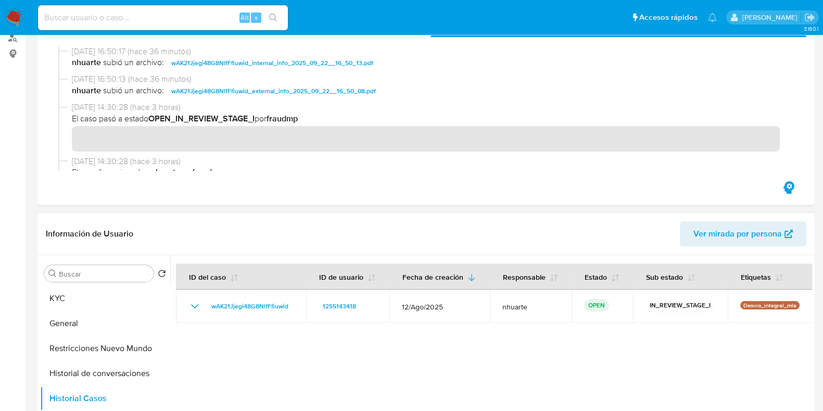
scroll to position [0, 0]
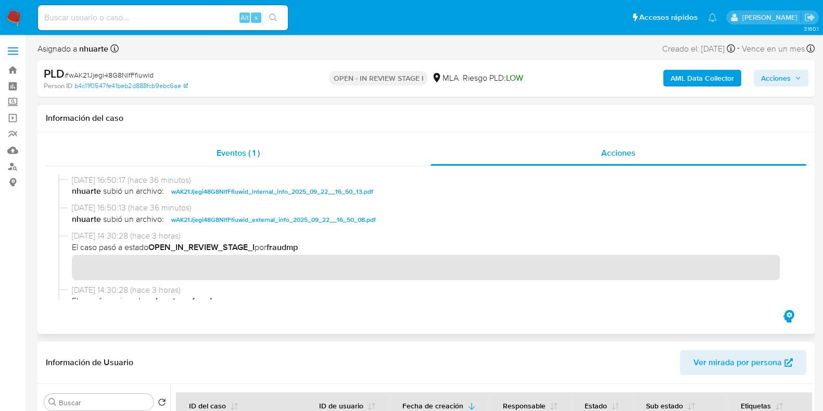
click at [280, 155] on div "Eventos ( 1 )" at bounding box center [238, 153] width 385 height 25
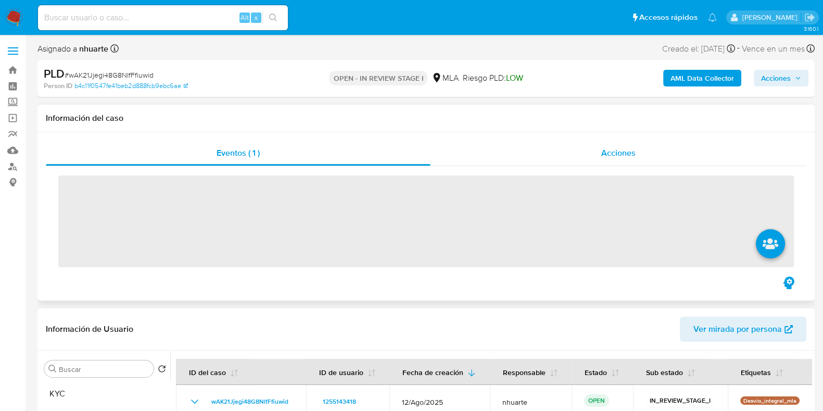
click at [607, 148] on span "Acciones" at bounding box center [619, 153] width 34 height 12
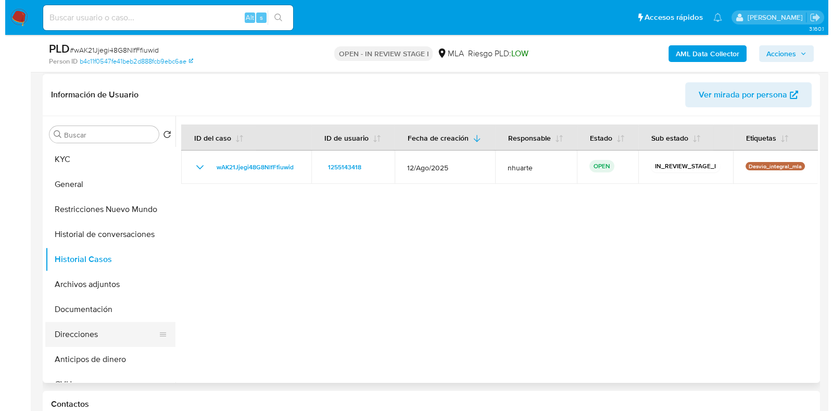
scroll to position [260, 0]
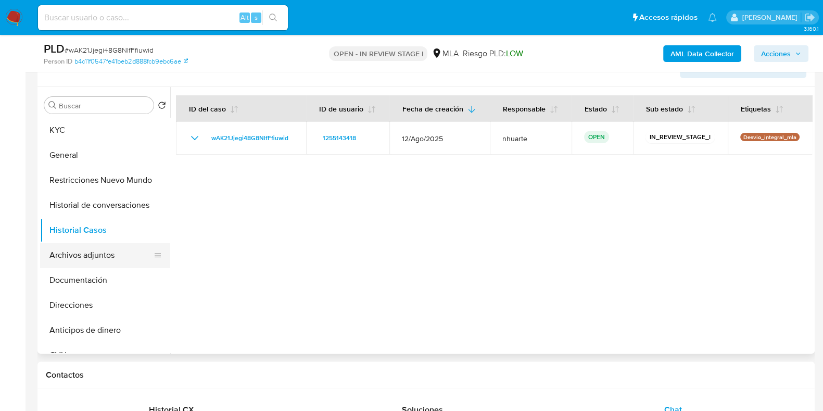
click at [124, 252] on button "Archivos adjuntos" at bounding box center [101, 255] width 122 height 25
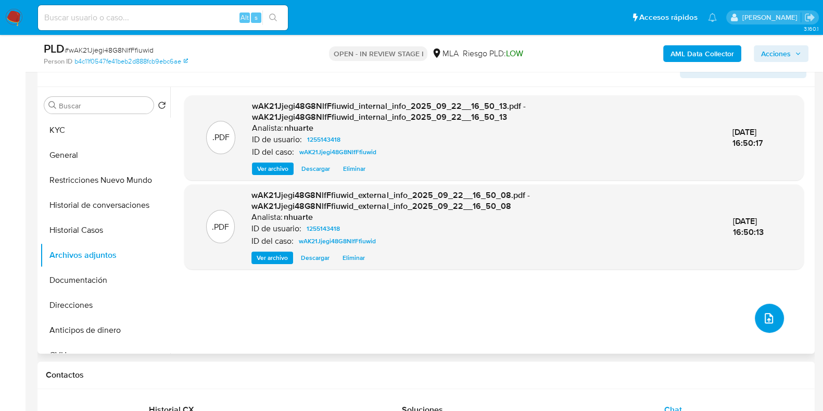
click at [763, 308] on button "upload-file" at bounding box center [769, 318] width 29 height 29
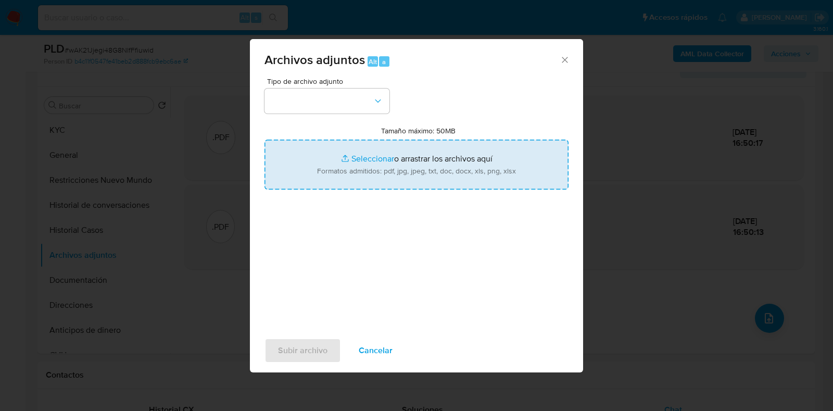
type input "C:\fakepath\Acta de nacimiento.pdf"
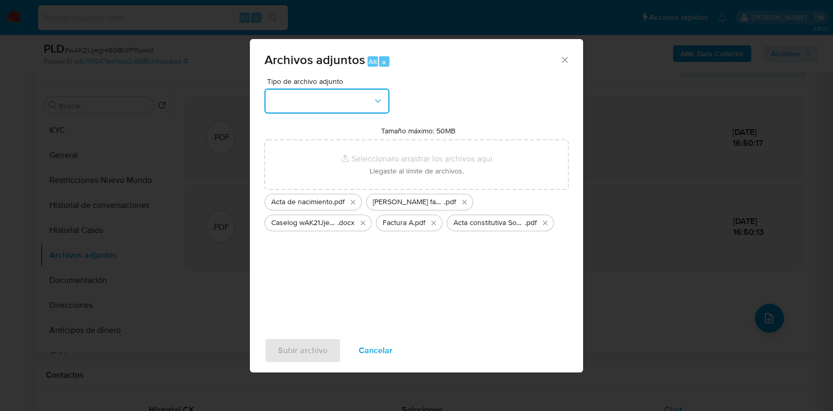
click at [346, 102] on button "button" at bounding box center [327, 101] width 125 height 25
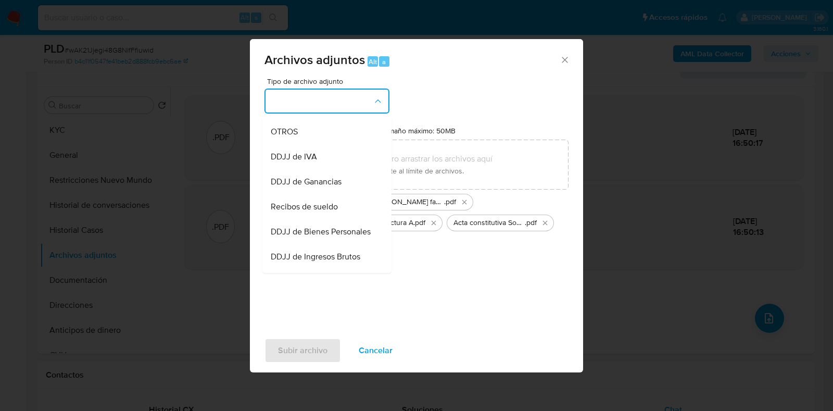
scroll to position [174, 0]
click at [323, 166] on div "OTROS" at bounding box center [324, 154] width 106 height 25
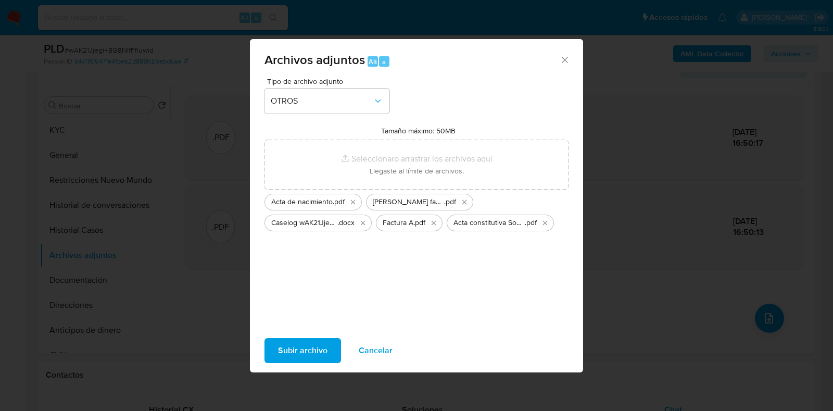
click at [300, 350] on span "Subir archivo" at bounding box center [302, 350] width 49 height 23
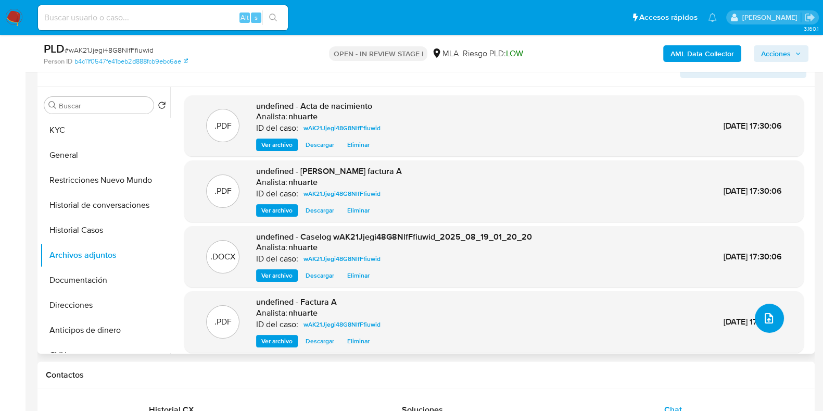
click at [763, 323] on icon "upload-file" at bounding box center [769, 318] width 12 height 12
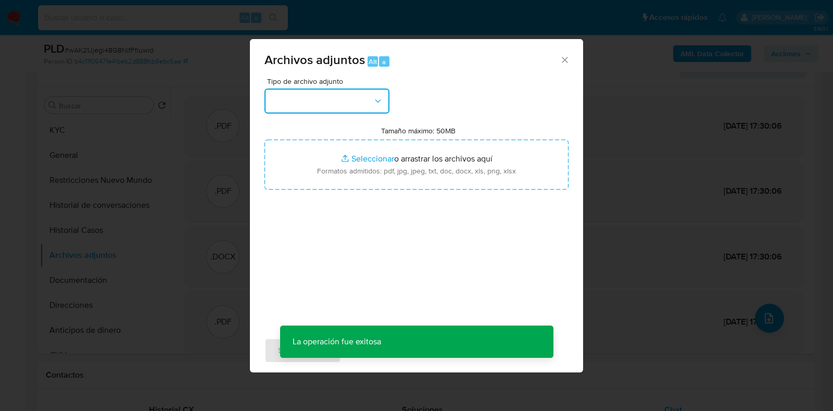
click at [380, 100] on icon "button" at bounding box center [378, 100] width 6 height 3
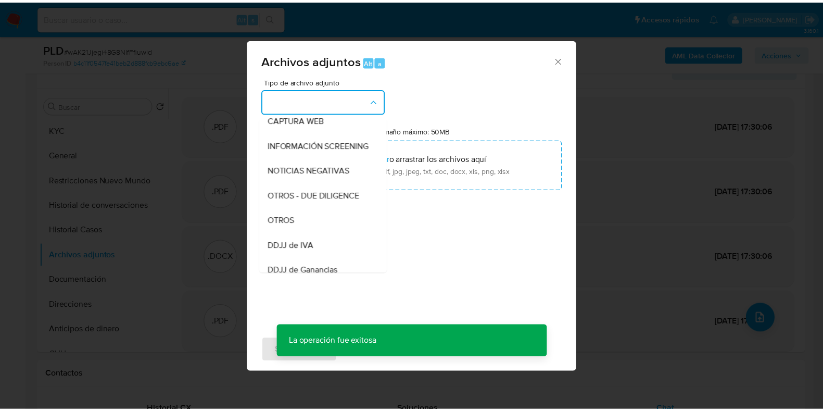
scroll to position [111, 0]
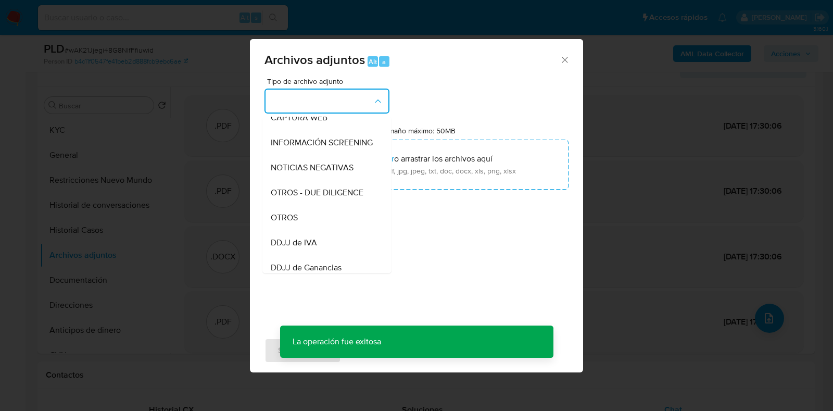
click at [319, 228] on div "OTROS" at bounding box center [324, 217] width 106 height 25
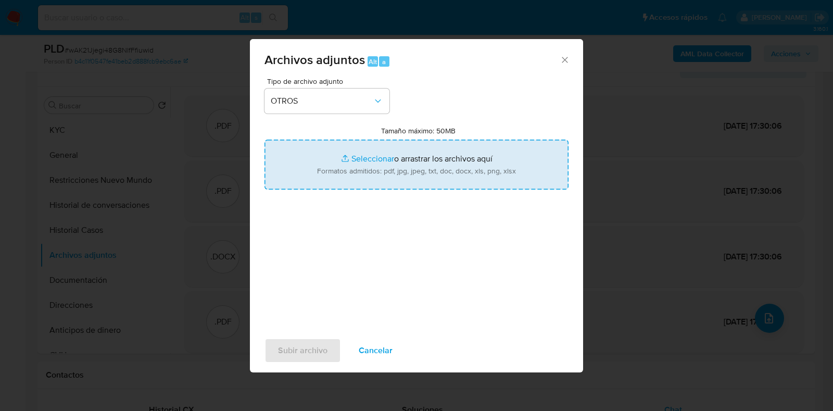
type input "C:\fakepath\Ganancias 2022 Luis Dada.jpeg"
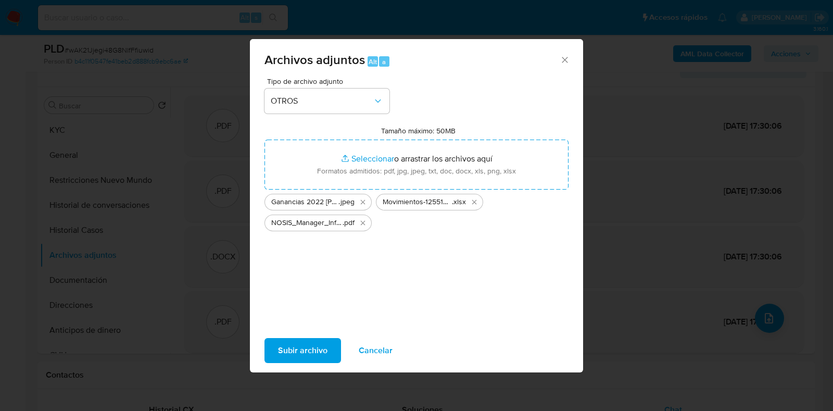
click at [315, 353] on span "Subir archivo" at bounding box center [302, 350] width 49 height 23
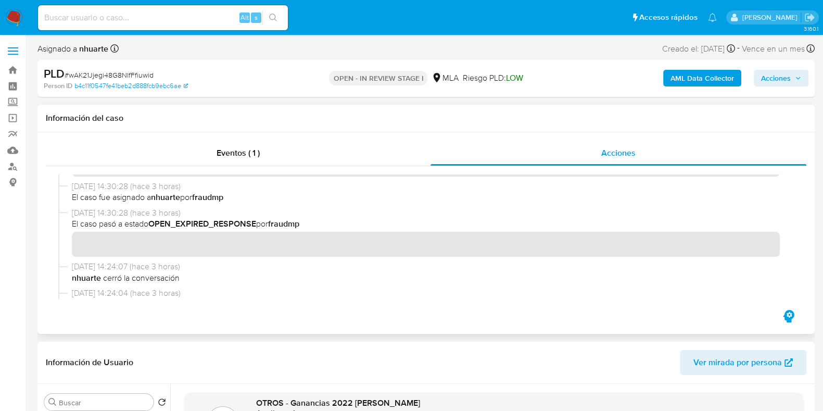
scroll to position [65, 0]
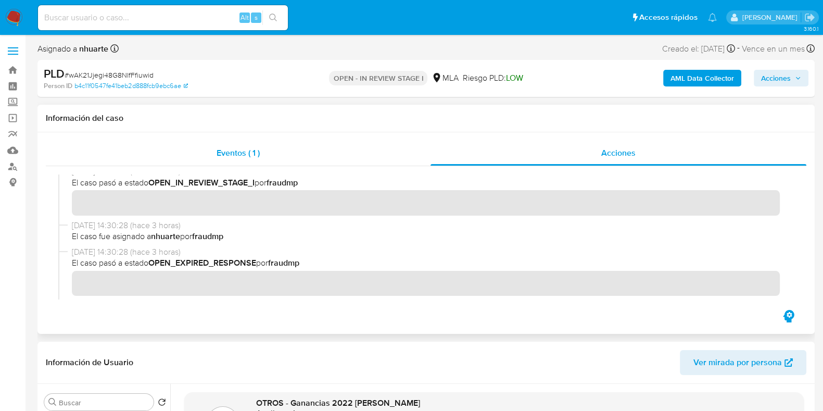
click at [242, 159] on span "Eventos ( 1 )" at bounding box center [238, 153] width 43 height 12
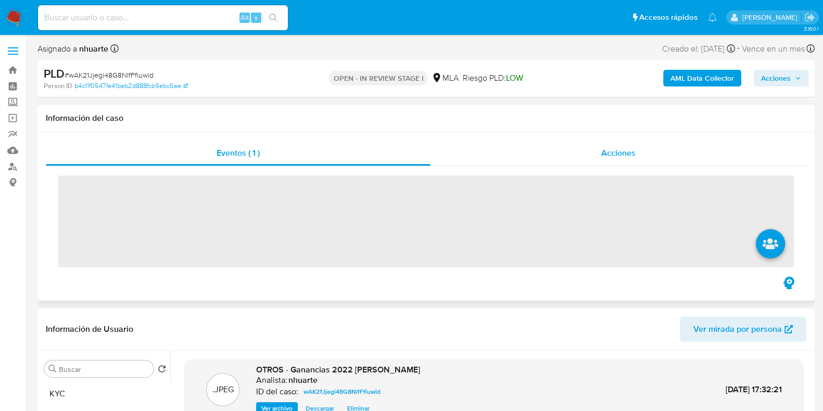
click at [606, 153] on span "Acciones" at bounding box center [619, 153] width 34 height 12
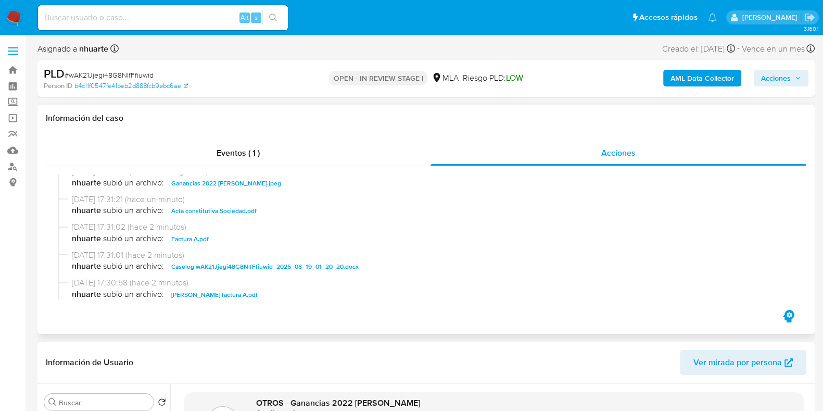
scroll to position [0, 0]
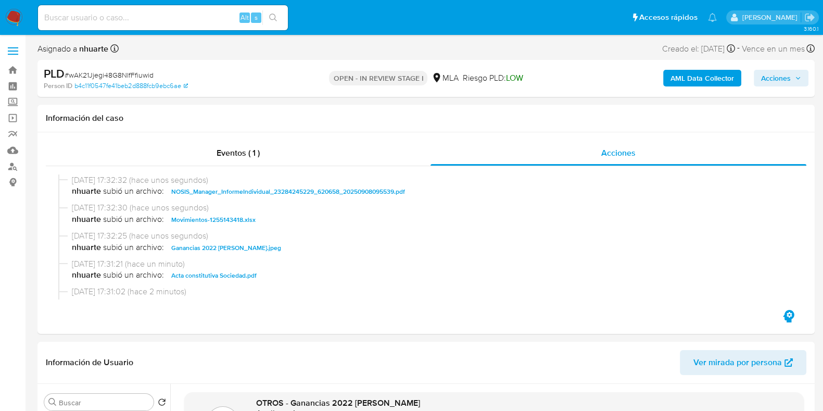
click at [762, 83] on span "Acciones" at bounding box center [776, 78] width 30 height 17
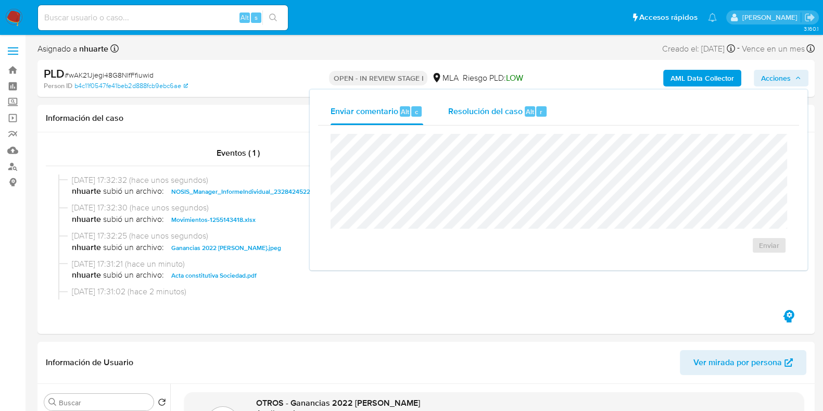
click at [499, 109] on span "Resolución del caso" at bounding box center [485, 111] width 74 height 12
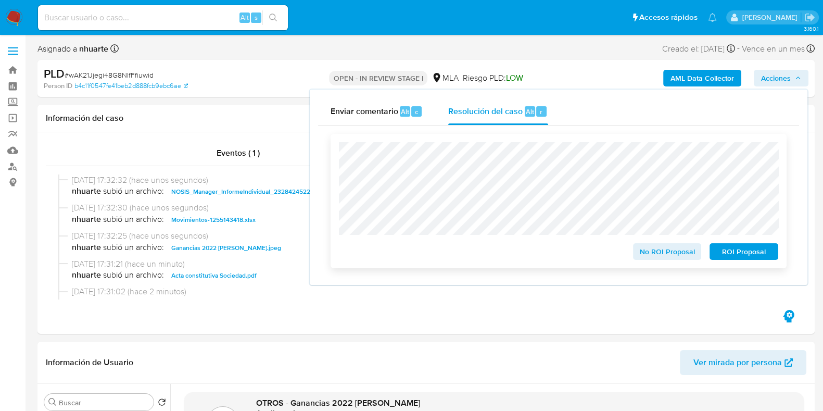
click at [652, 249] on span "No ROI Proposal" at bounding box center [668, 251] width 54 height 15
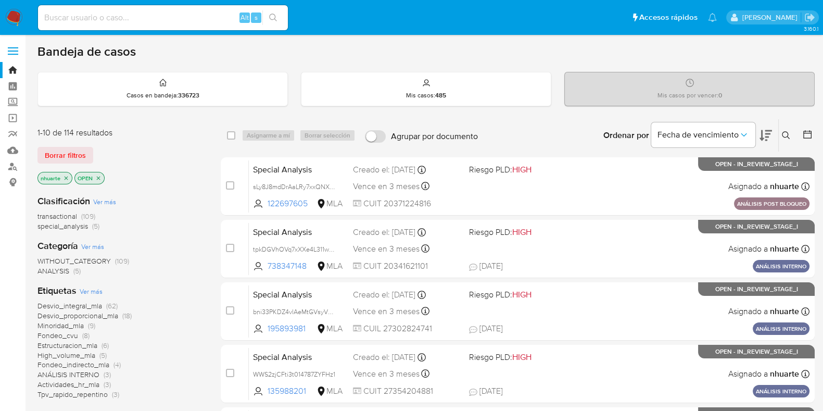
drag, startPoint x: 122, startPoint y: 20, endPoint x: 76, endPoint y: 16, distance: 47.1
click at [76, 16] on input at bounding box center [163, 18] width 250 height 14
paste input "23284245229"
type input "23284245229"
click at [278, 14] on button "search-icon" at bounding box center [272, 17] width 21 height 15
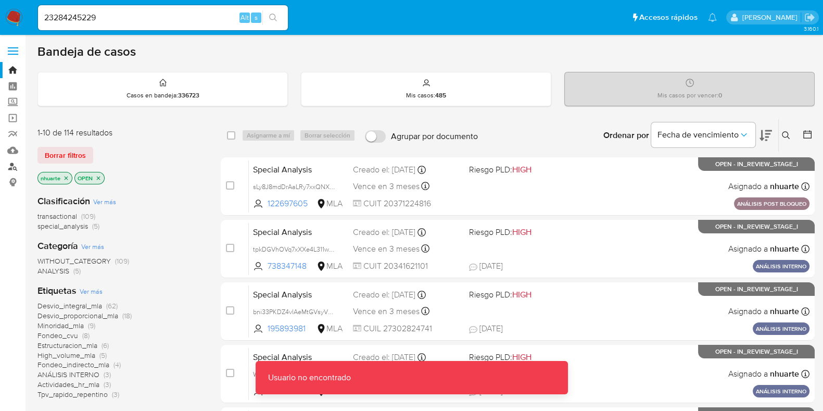
click at [12, 166] on link "Buscador de personas" at bounding box center [62, 166] width 124 height 16
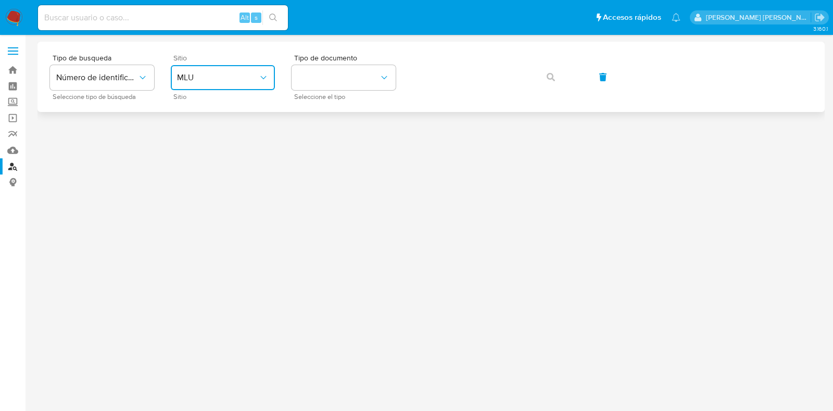
click at [196, 80] on span "MLU" at bounding box center [217, 77] width 81 height 10
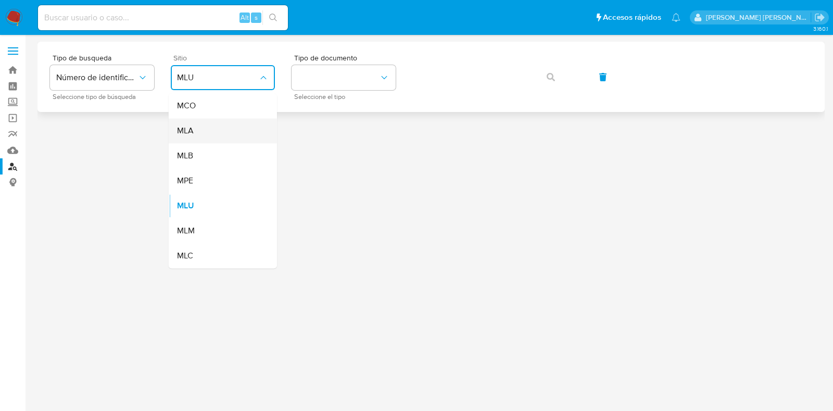
click at [199, 128] on div "MLA" at bounding box center [219, 130] width 85 height 25
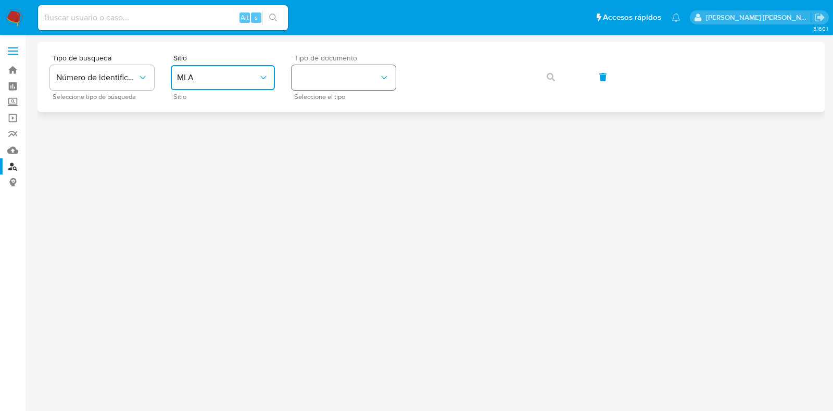
click at [341, 86] on button "identificationType" at bounding box center [344, 77] width 104 height 25
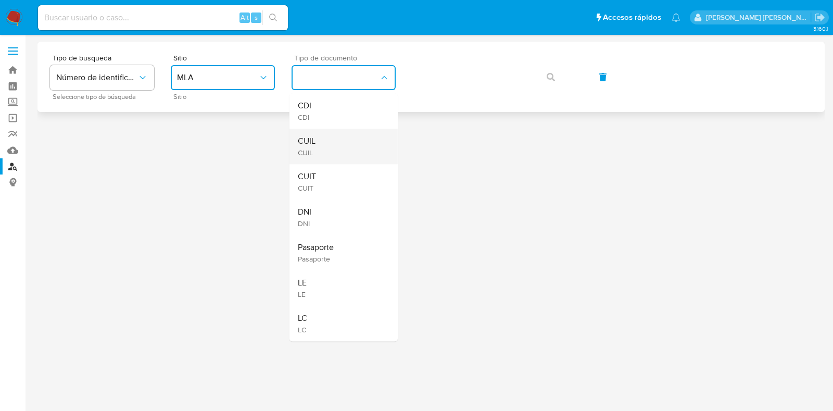
click at [333, 135] on div "CUIL CUIL" at bounding box center [340, 146] width 85 height 35
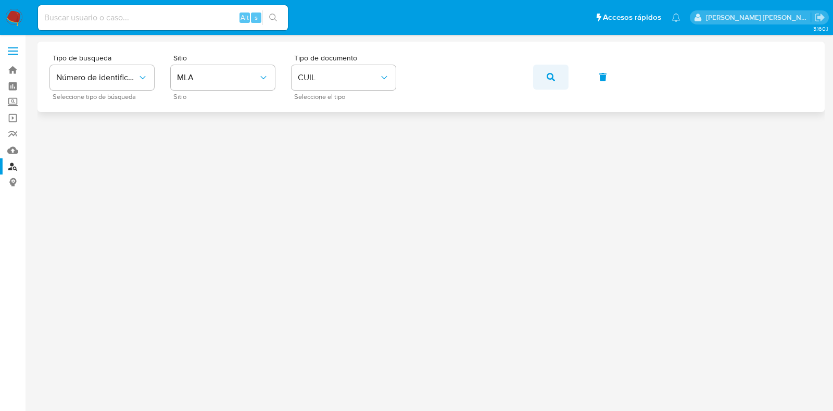
click at [540, 76] on button "button" at bounding box center [550, 77] width 35 height 25
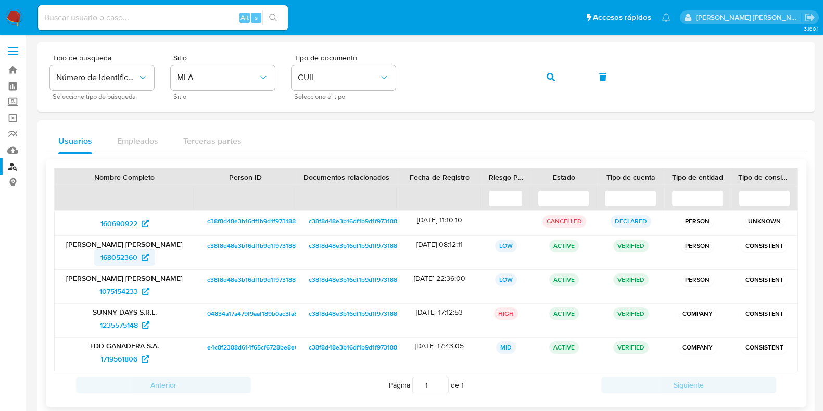
click at [123, 254] on span "168052360" at bounding box center [119, 257] width 37 height 17
click at [131, 287] on span "1075154233" at bounding box center [118, 291] width 39 height 17
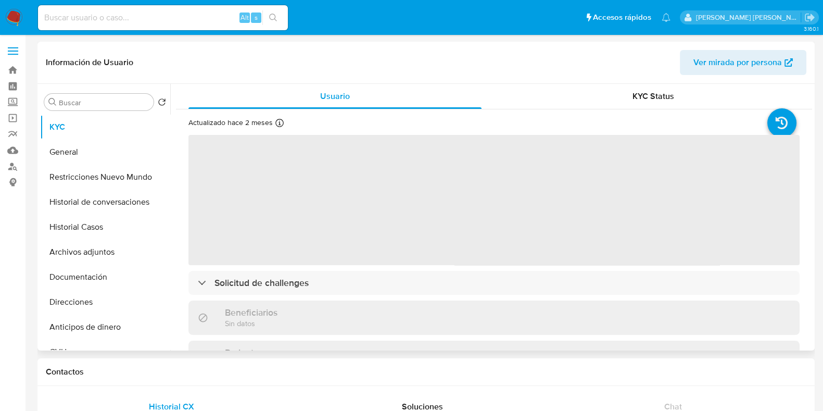
select select "10"
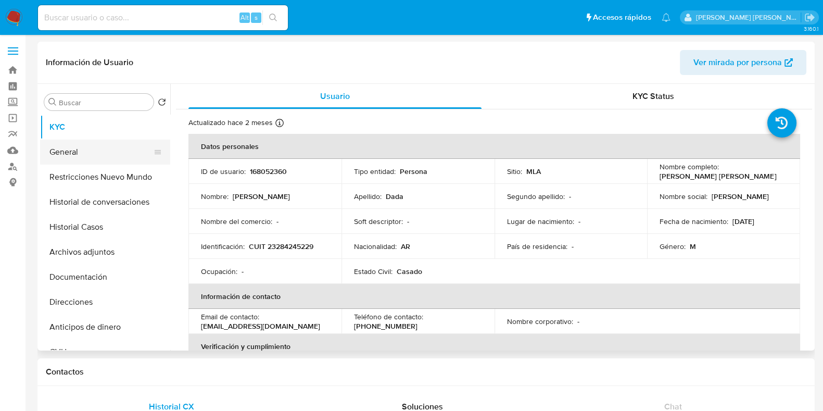
click at [79, 157] on button "General" at bounding box center [101, 152] width 122 height 25
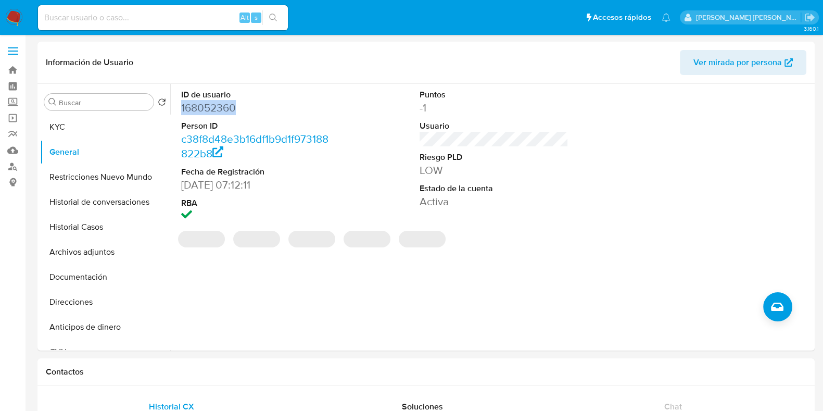
drag, startPoint x: 181, startPoint y: 105, endPoint x: 236, endPoint y: 105, distance: 55.2
click at [236, 105] on dd "168052360" at bounding box center [255, 108] width 149 height 15
copy dd "168052360"
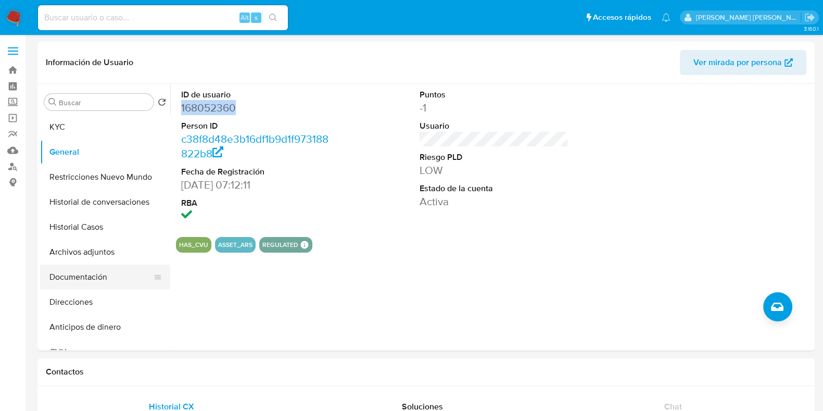
click at [97, 270] on button "Documentación" at bounding box center [101, 277] width 122 height 25
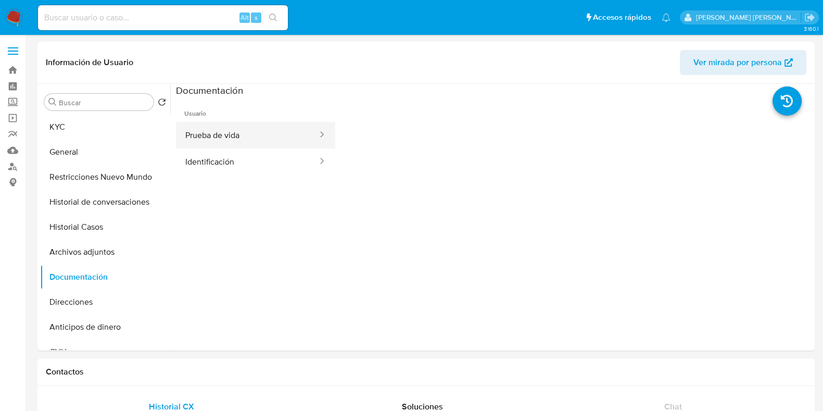
click at [255, 139] on button "Prueba de vida" at bounding box center [247, 135] width 143 height 27
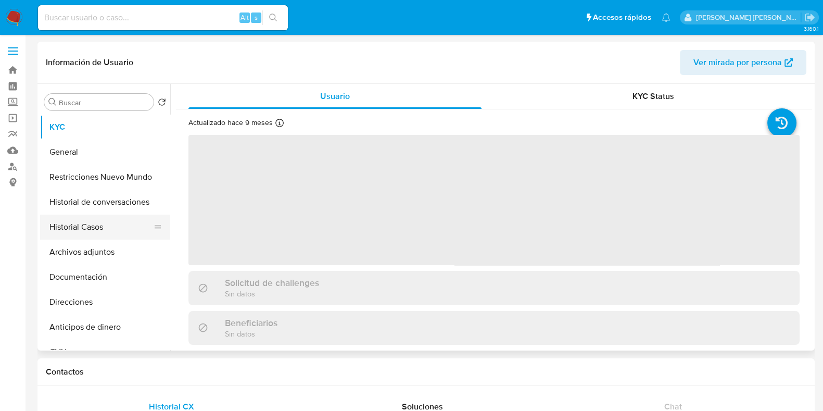
click at [79, 233] on button "Historial Casos" at bounding box center [101, 227] width 122 height 25
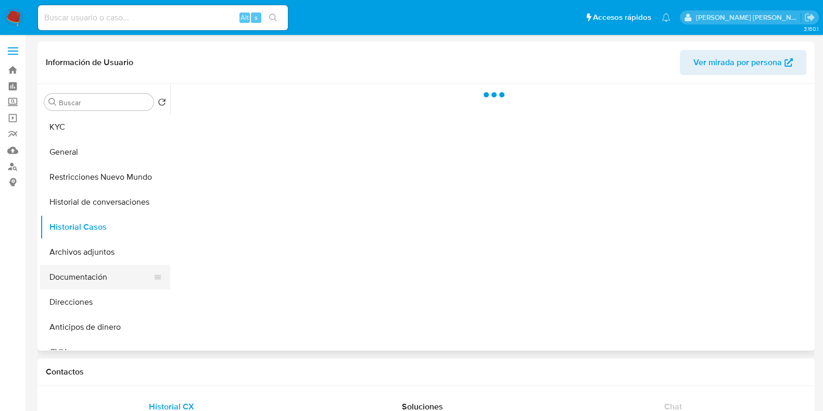
click at [81, 269] on button "Documentación" at bounding box center [101, 277] width 122 height 25
select select "10"
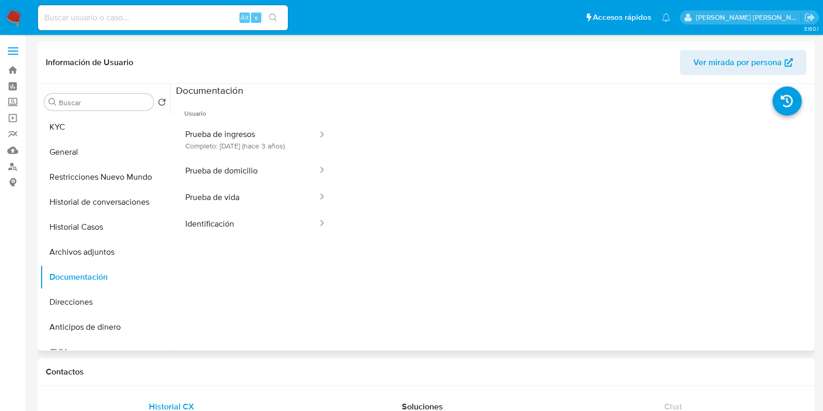
click at [279, 149] on button "Prueba de ingresos Completo: [DATE] (hace 3 años)" at bounding box center [247, 139] width 143 height 35
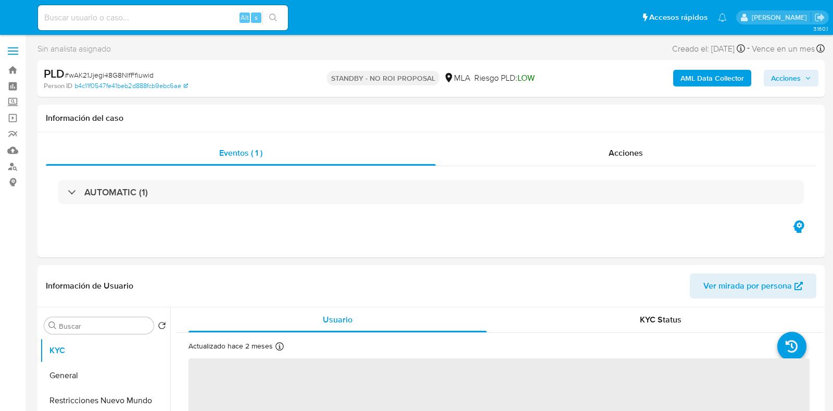
select select "10"
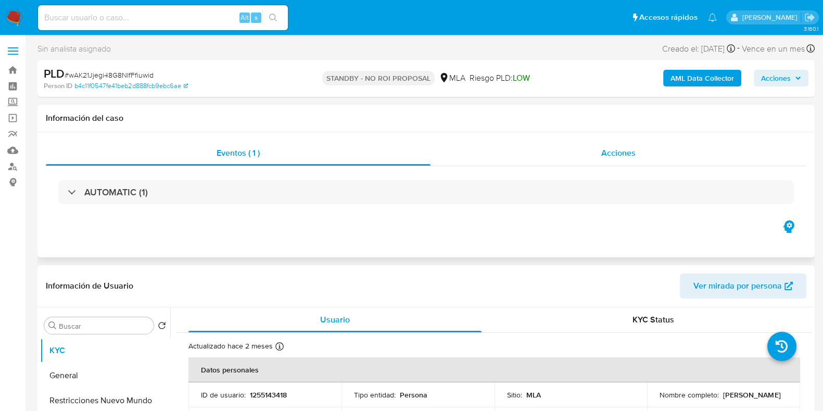
click at [609, 154] on span "Acciones" at bounding box center [619, 153] width 34 height 12
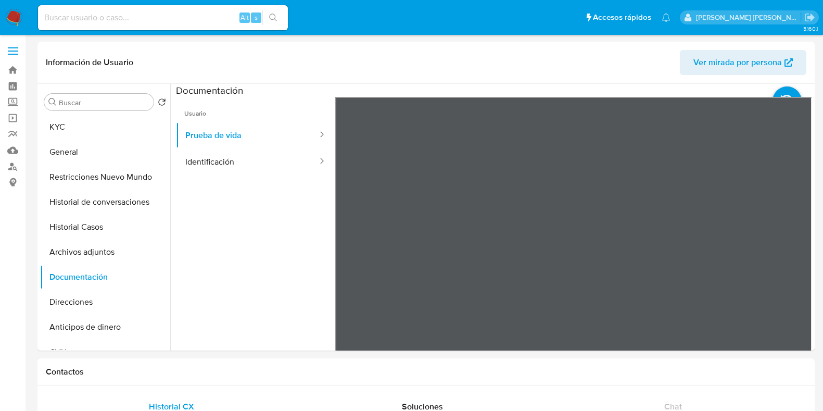
select select "10"
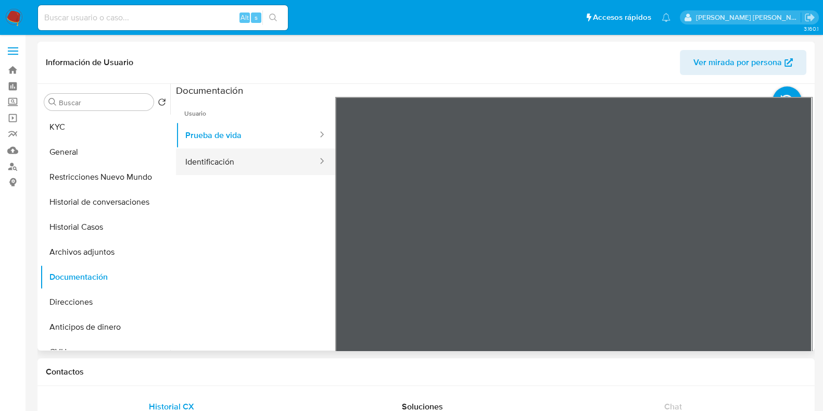
click at [231, 157] on button "Identificación" at bounding box center [247, 161] width 143 height 27
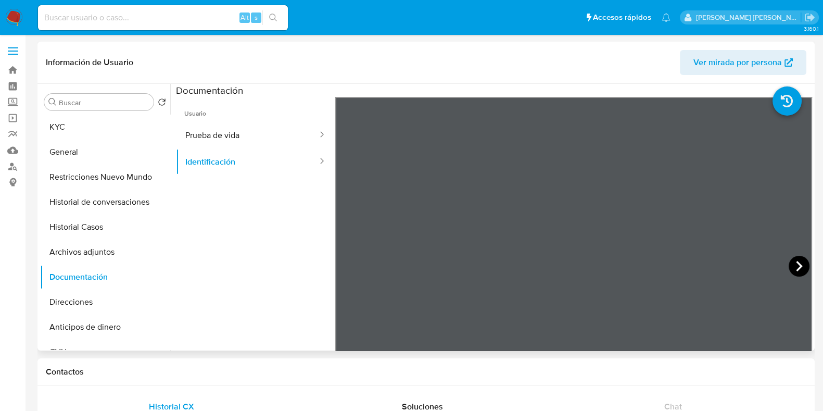
click at [797, 266] on icon at bounding box center [799, 266] width 6 height 10
click at [238, 135] on button "Prueba de vida" at bounding box center [247, 135] width 143 height 27
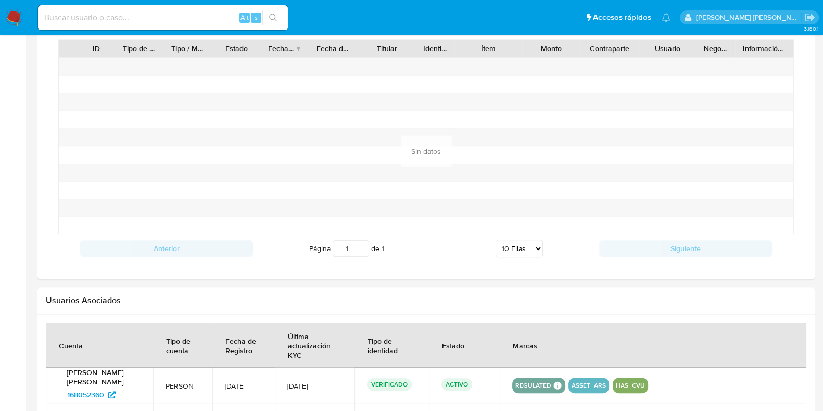
scroll to position [947, 0]
